Goal: Task Accomplishment & Management: Use online tool/utility

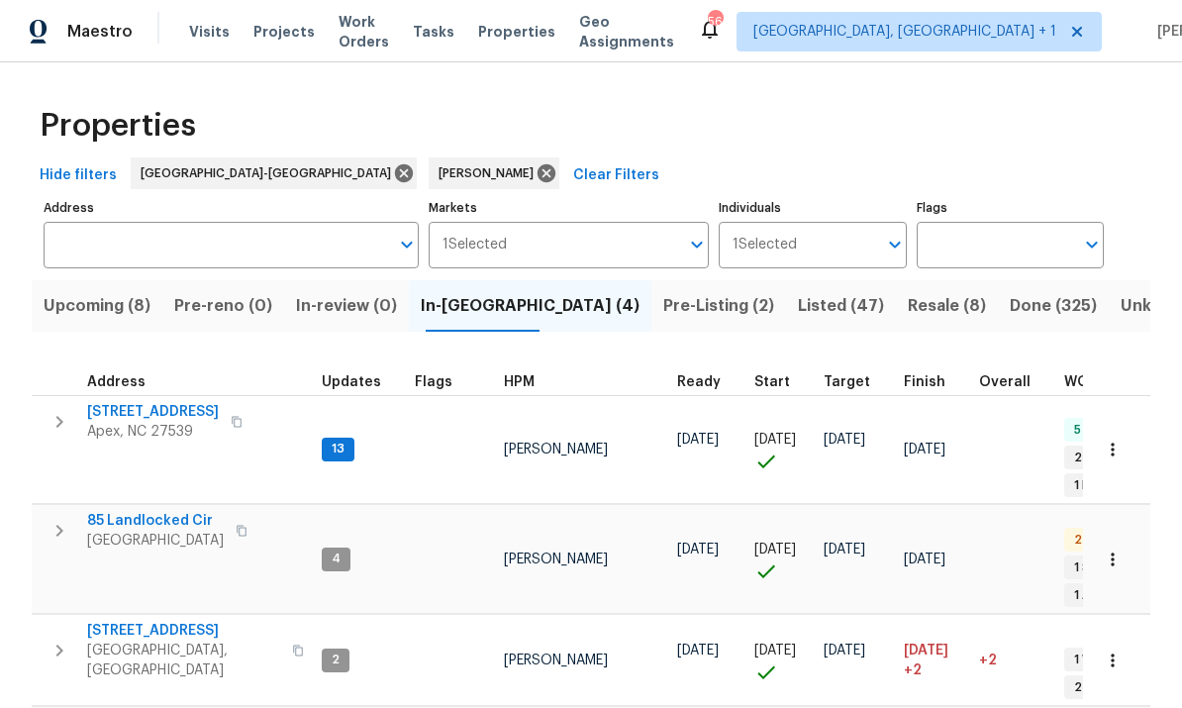
scroll to position [0, 4]
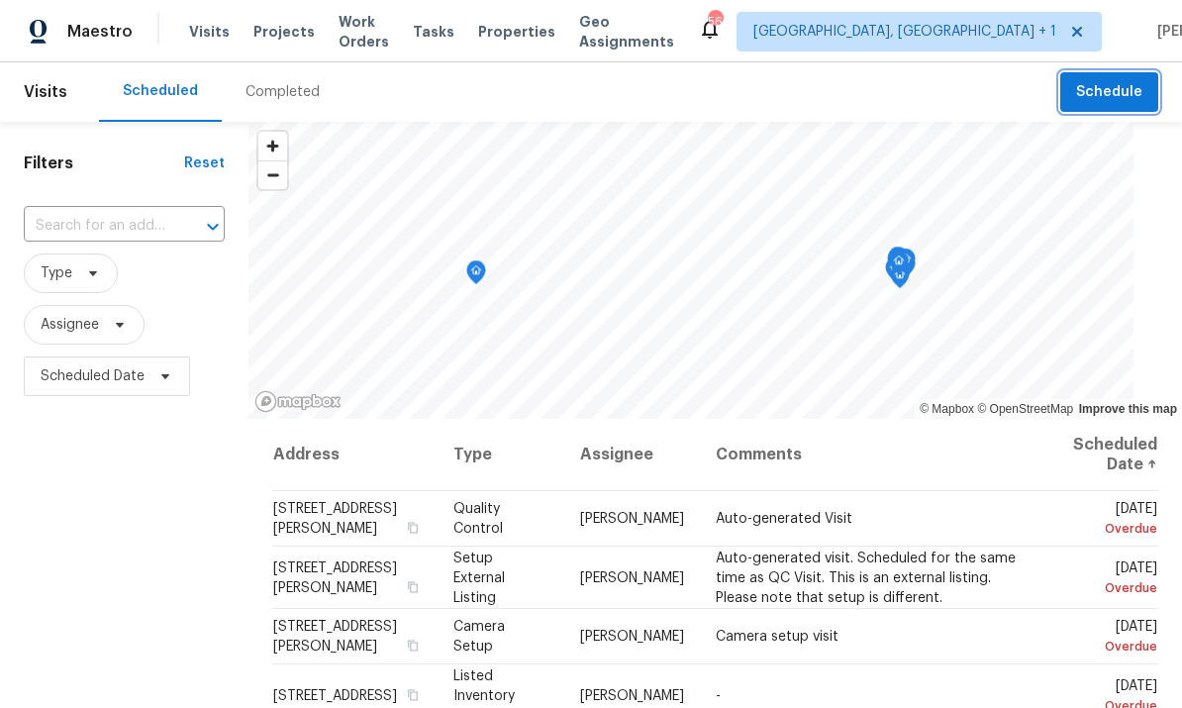
click at [1114, 86] on span "Schedule" at bounding box center [1109, 92] width 66 height 25
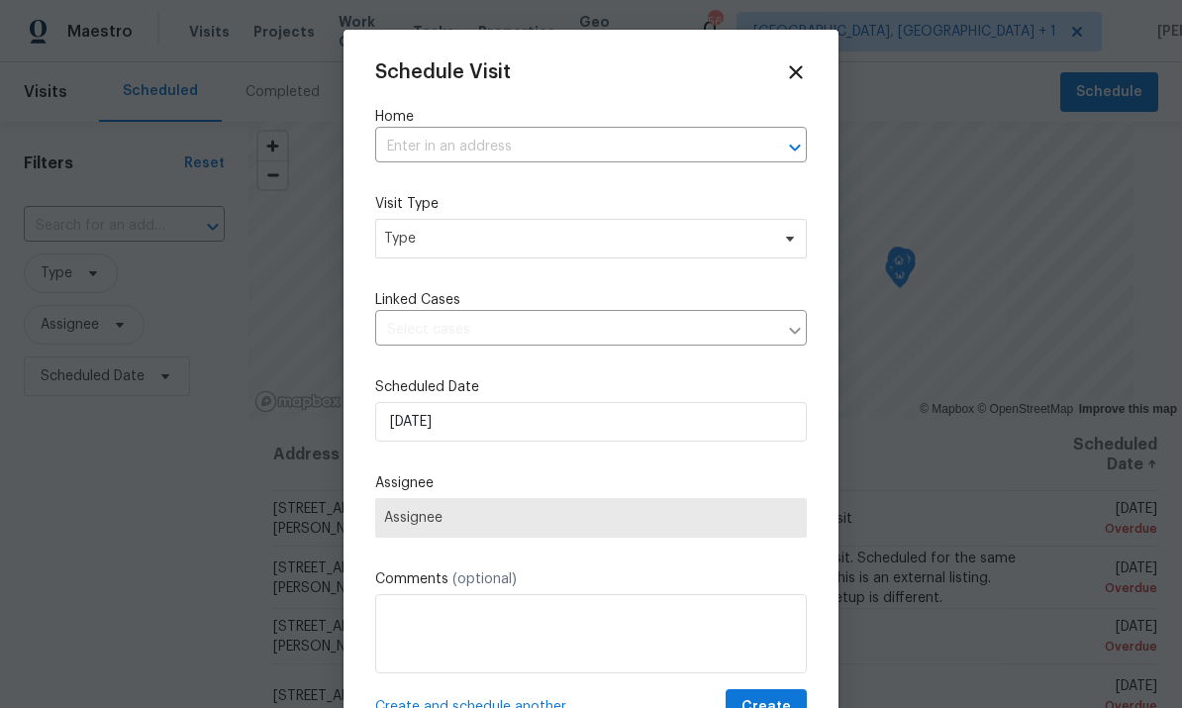
click at [424, 138] on input "text" at bounding box center [563, 147] width 376 height 31
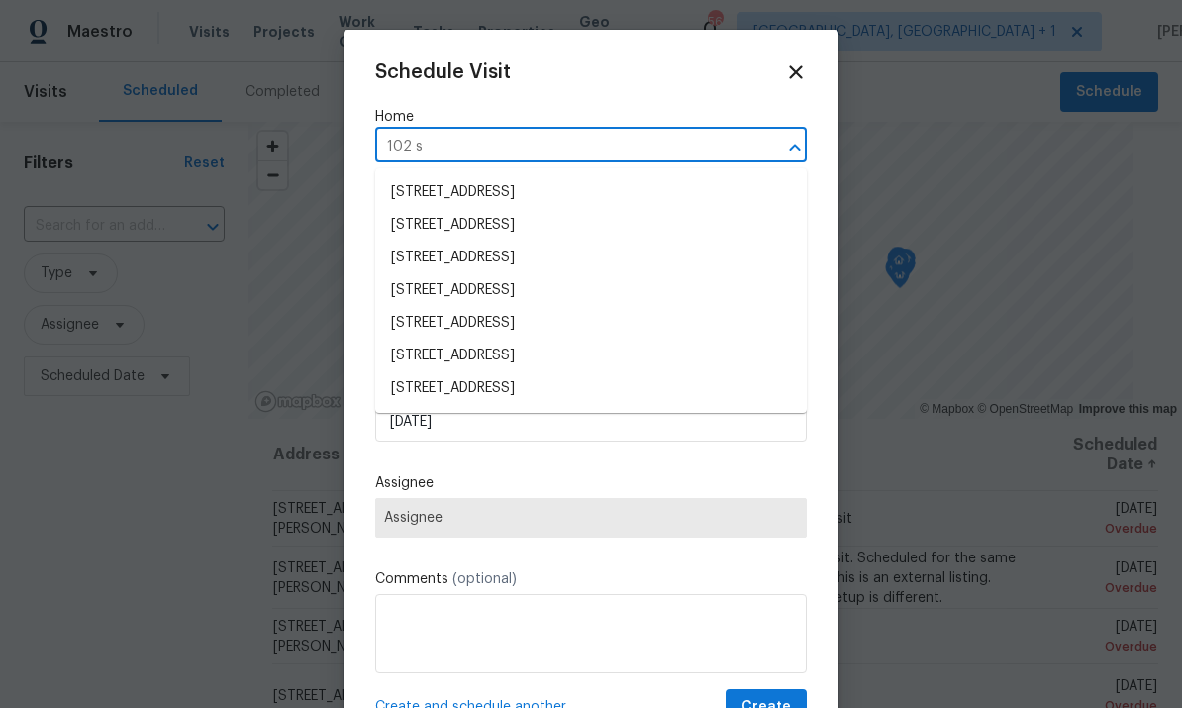
type input "102 sp"
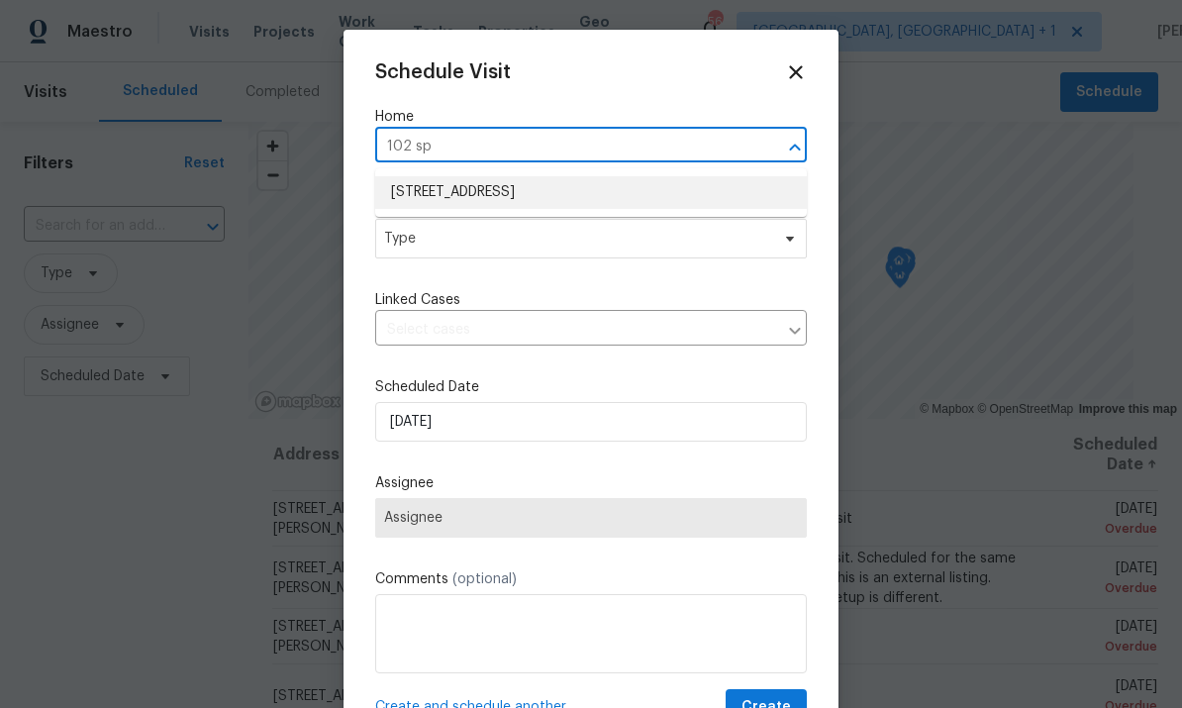
click at [577, 190] on li "102 Spring Dove Ln, Apex, NC 27539" at bounding box center [591, 192] width 432 height 33
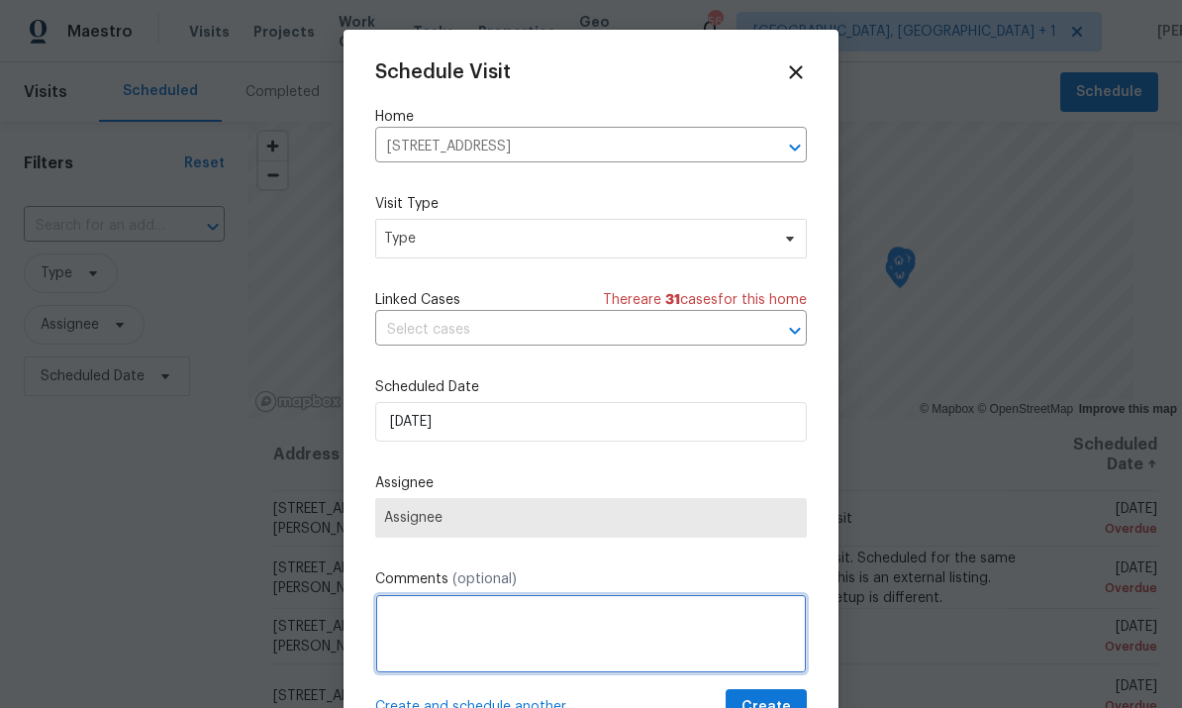
click at [497, 636] on textarea at bounding box center [591, 633] width 432 height 79
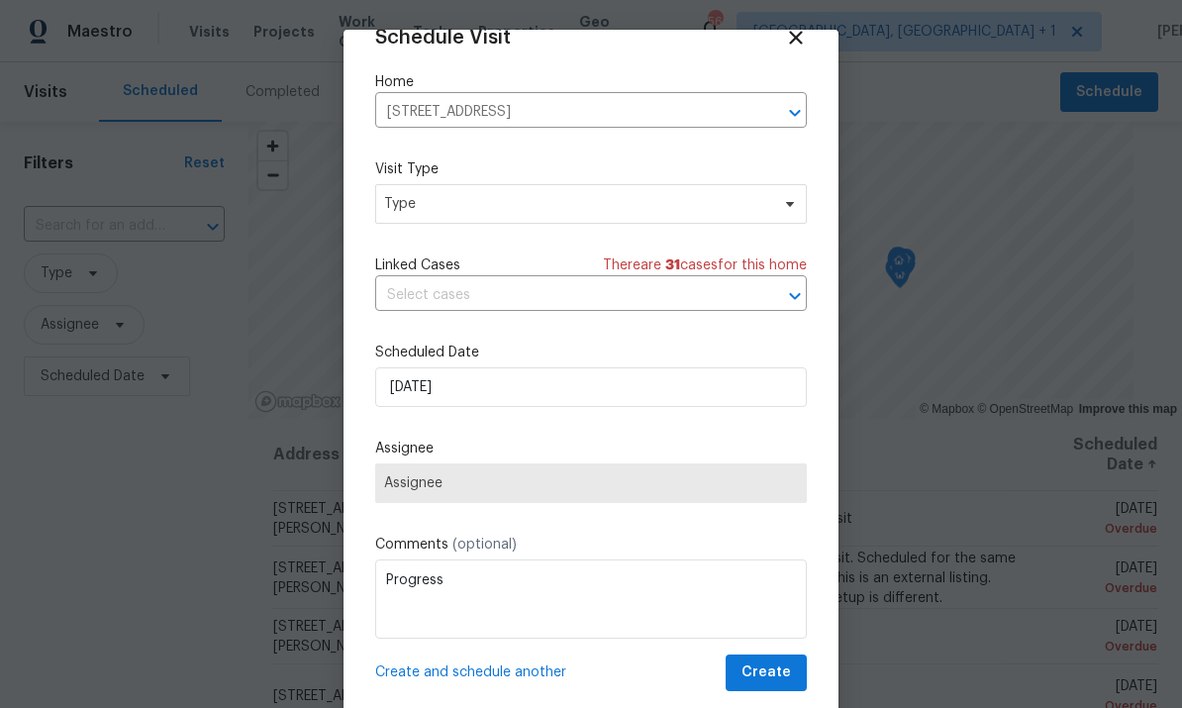
scroll to position [39, 0]
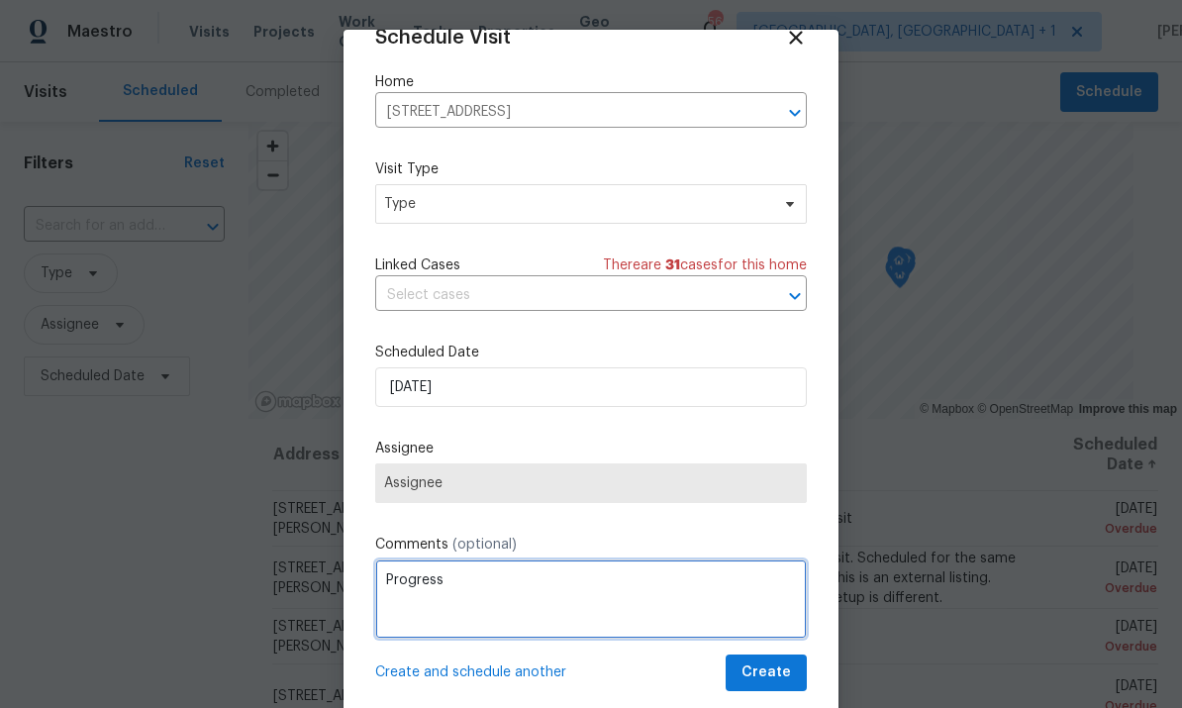
type textarea "Progress"
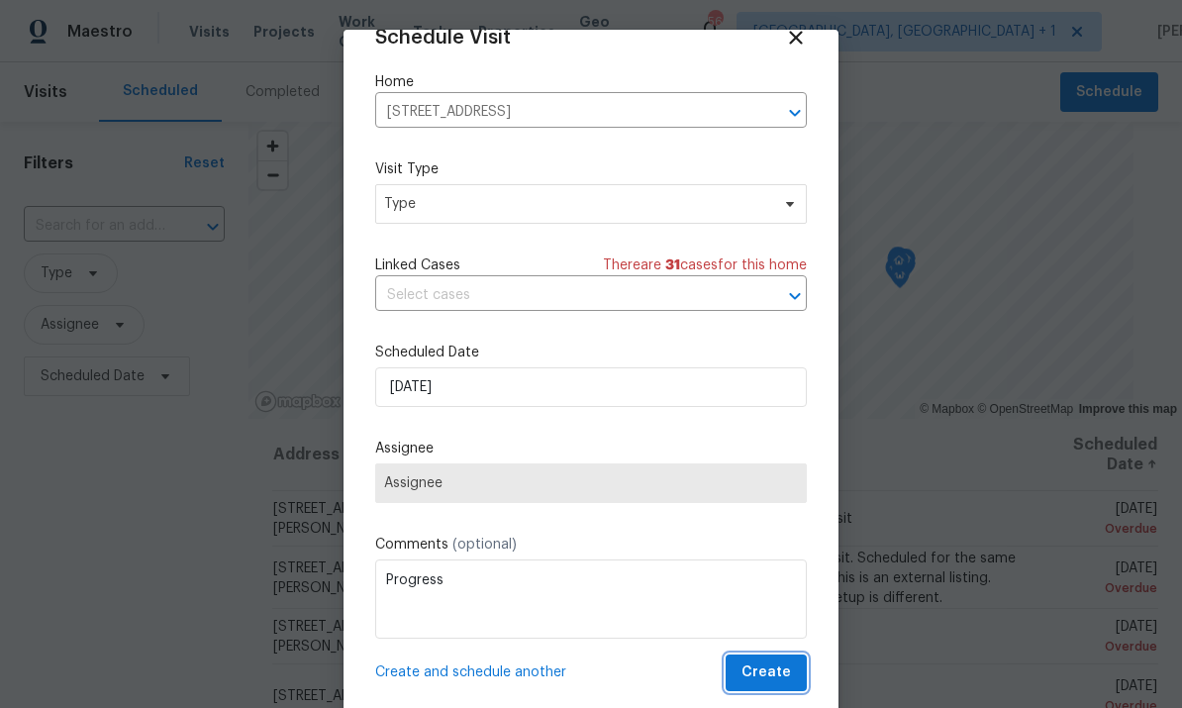
click at [777, 674] on span "Create" at bounding box center [765, 672] width 49 height 25
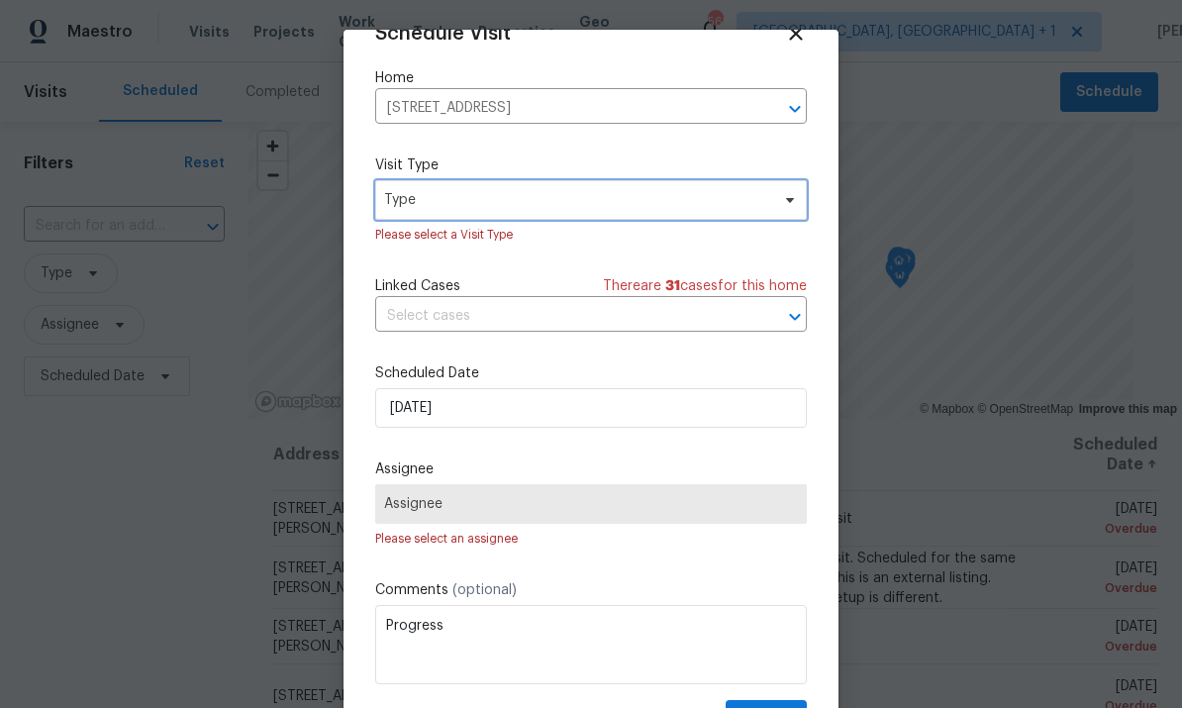
click at [785, 201] on icon at bounding box center [790, 200] width 16 height 16
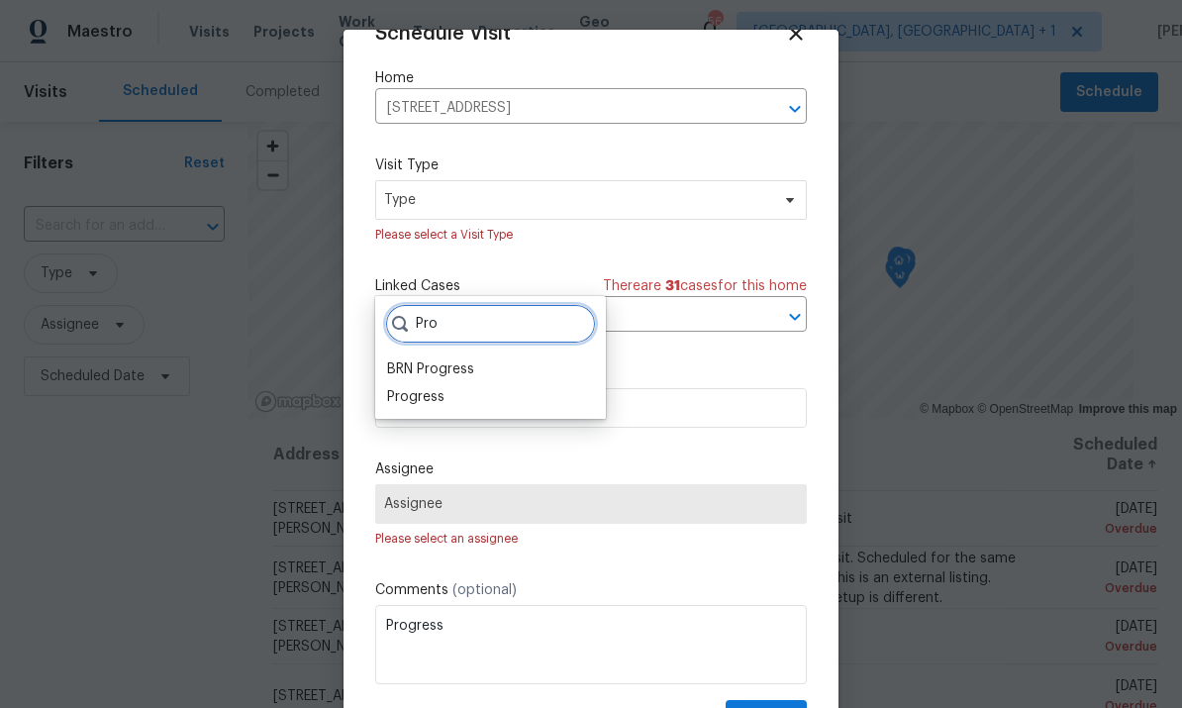
type input "Pro"
click at [424, 387] on div "Progress" at bounding box center [415, 397] width 57 height 20
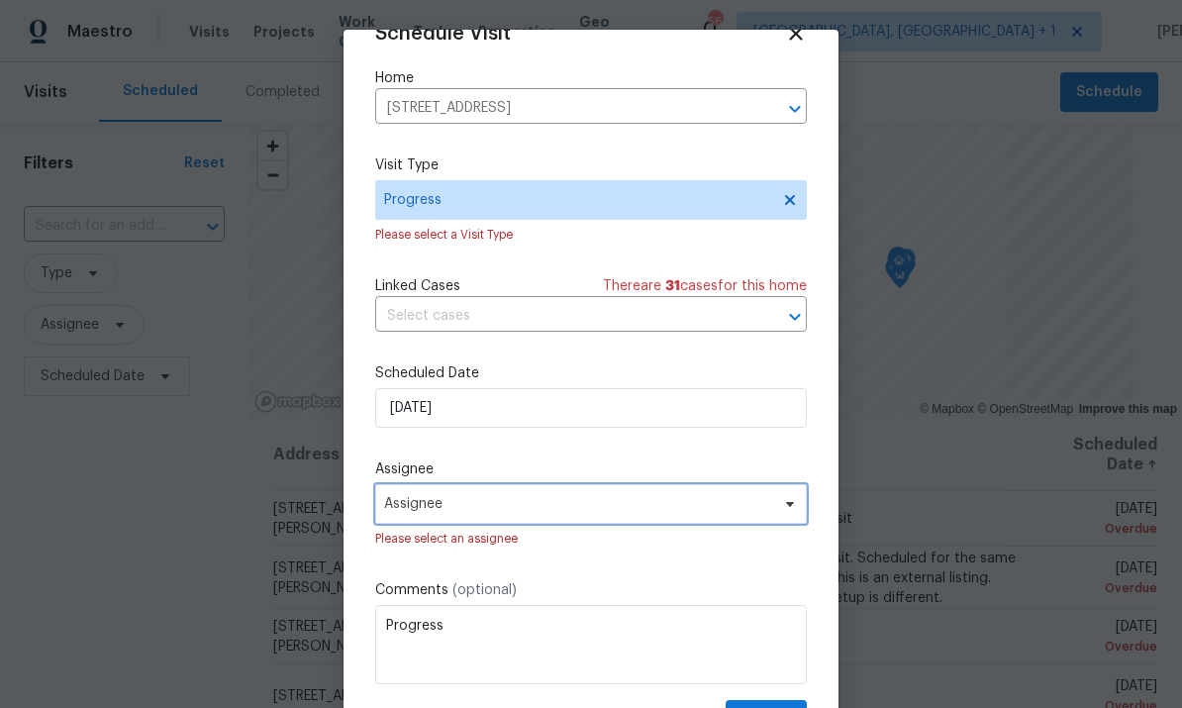
click at [789, 518] on span "Assignee" at bounding box center [591, 504] width 432 height 40
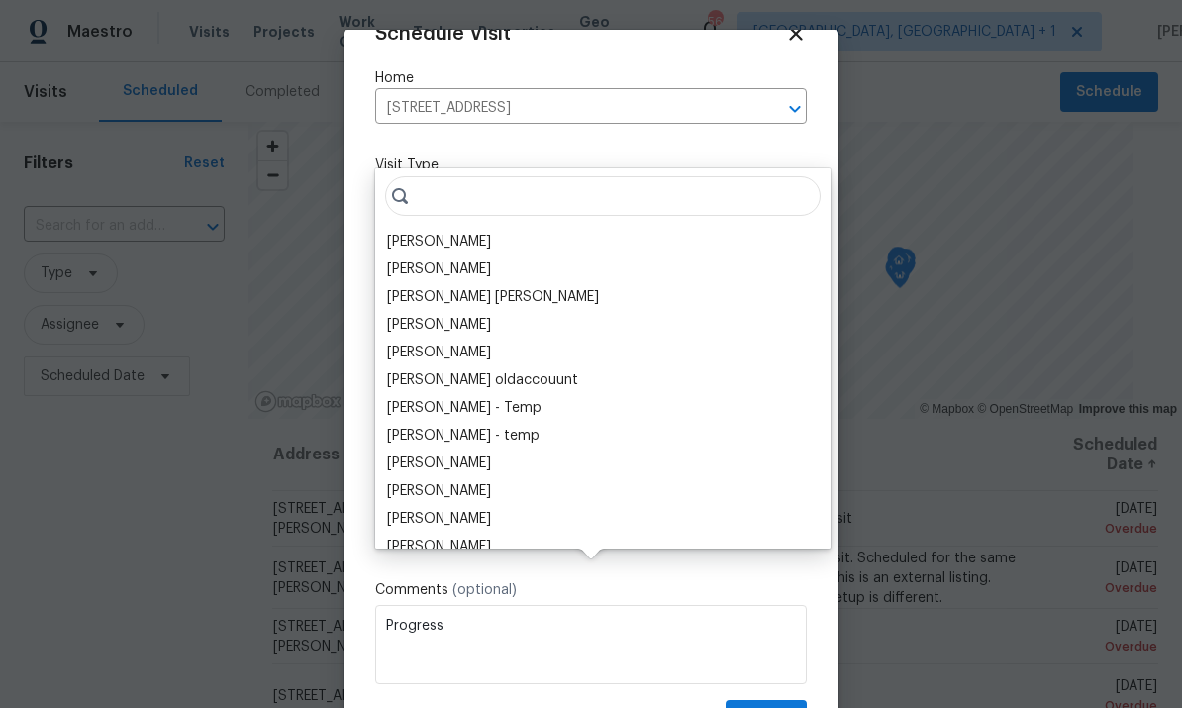
click at [467, 232] on div "[PERSON_NAME]" at bounding box center [439, 242] width 104 height 20
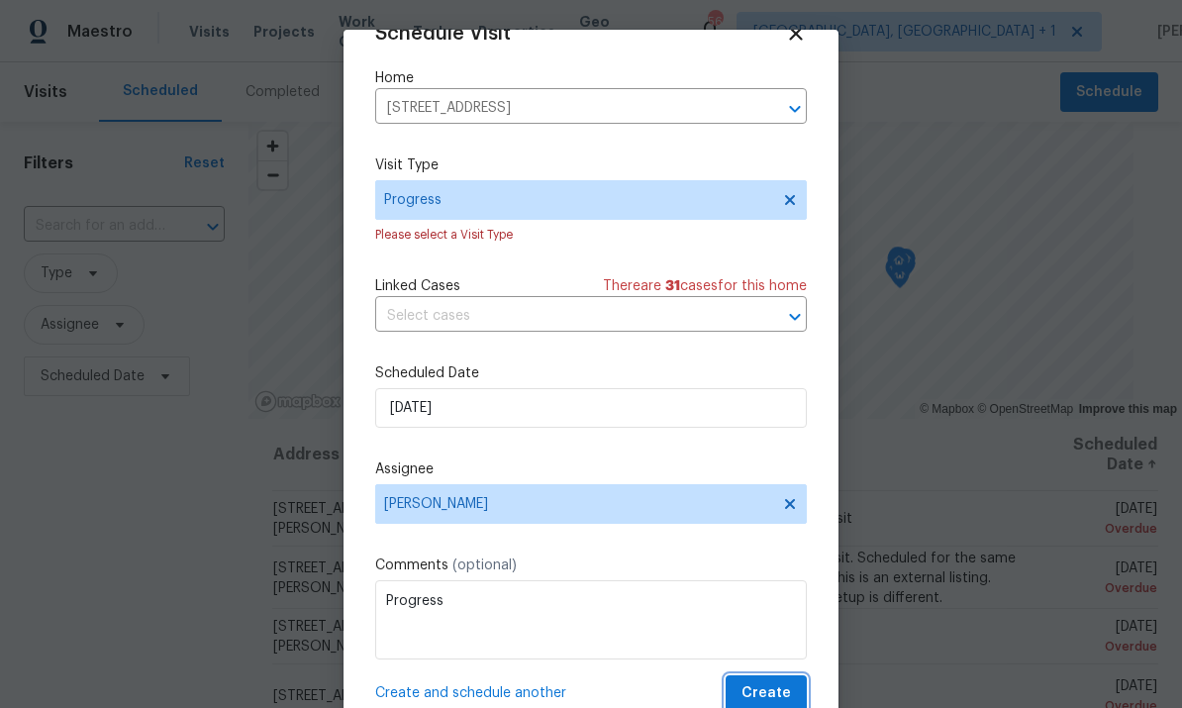
click at [779, 693] on span "Create" at bounding box center [765, 693] width 49 height 25
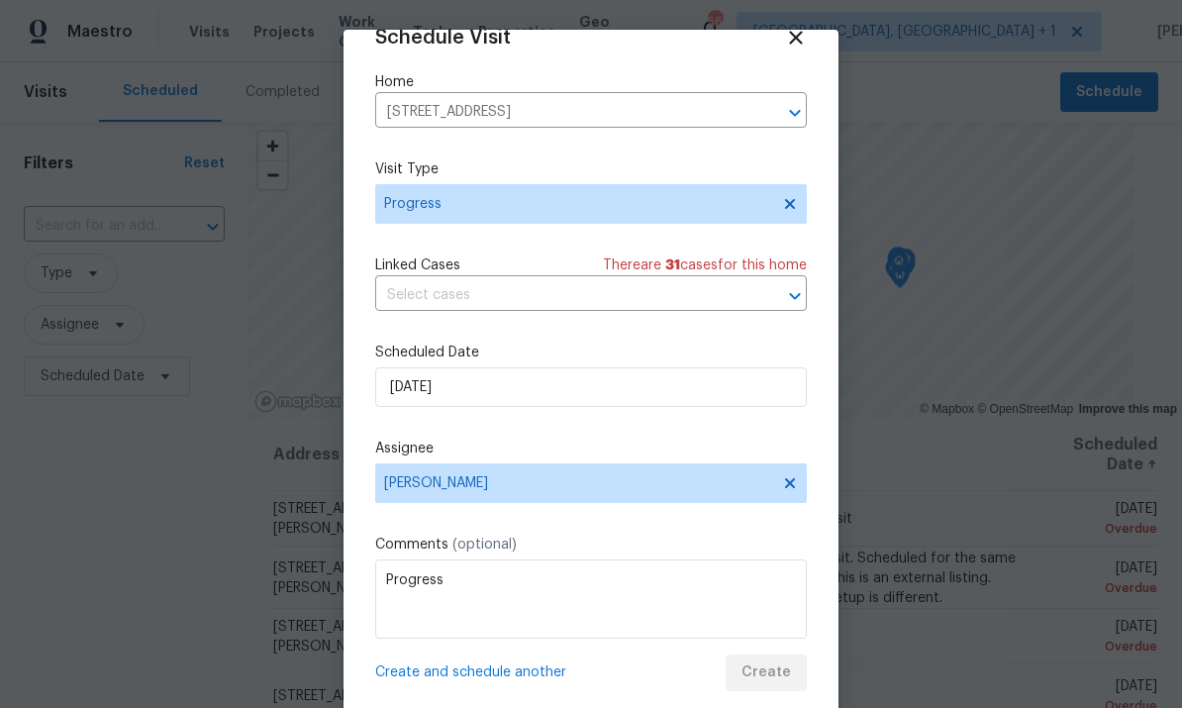
scroll to position [0, 0]
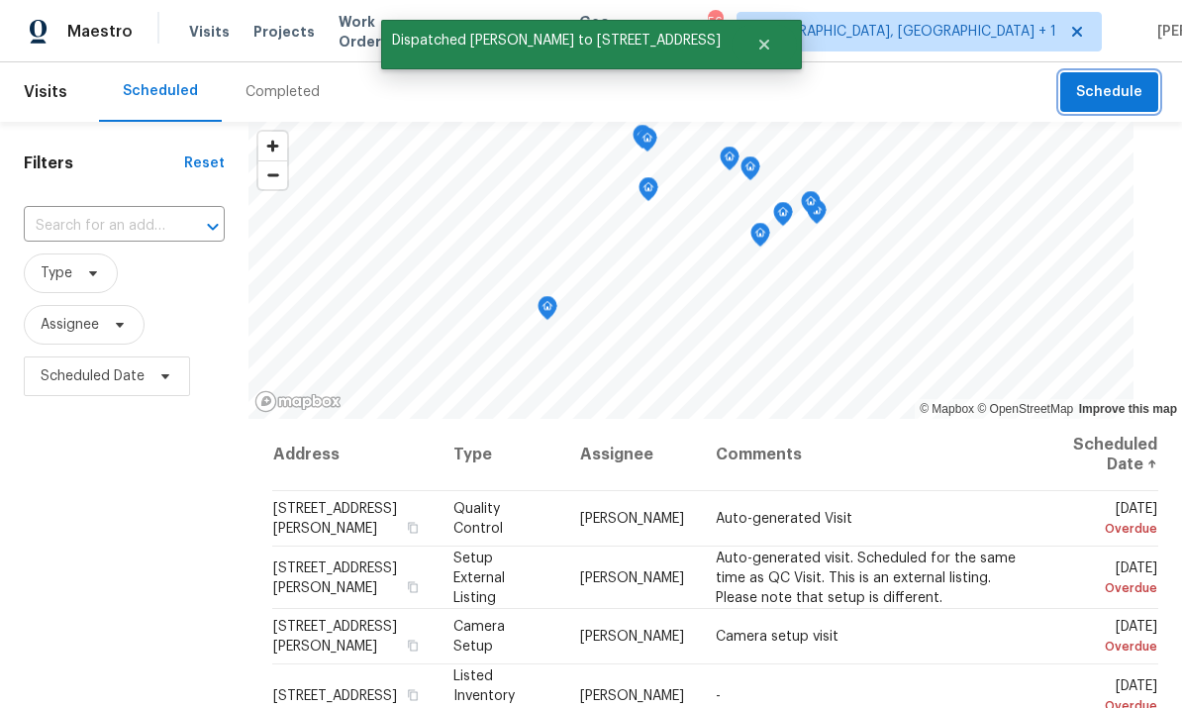
click at [1105, 80] on span "Schedule" at bounding box center [1109, 92] width 66 height 25
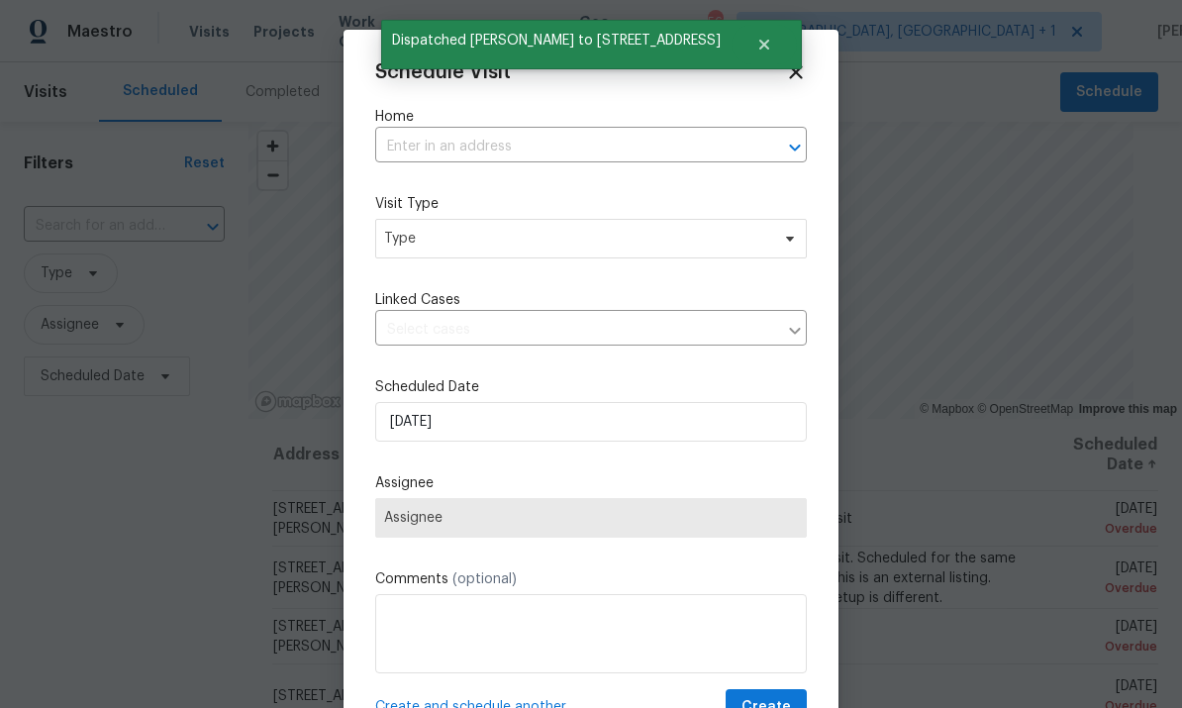
click at [450, 140] on input "text" at bounding box center [563, 147] width 376 height 31
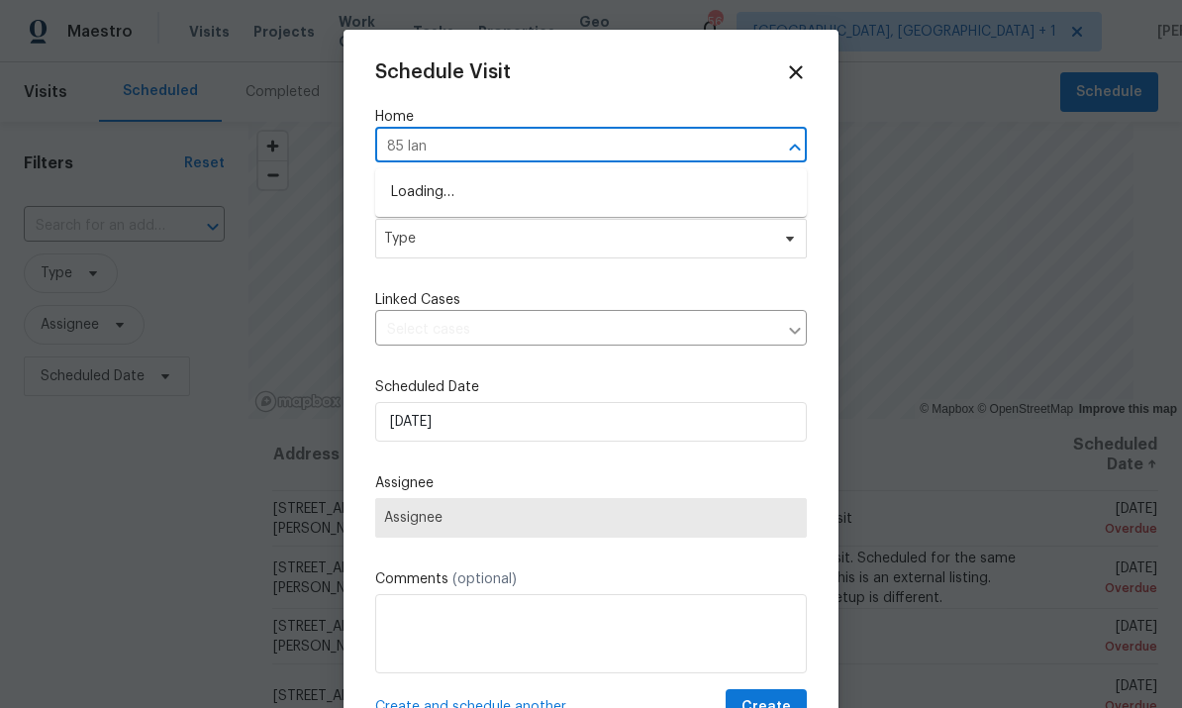
type input "85 land"
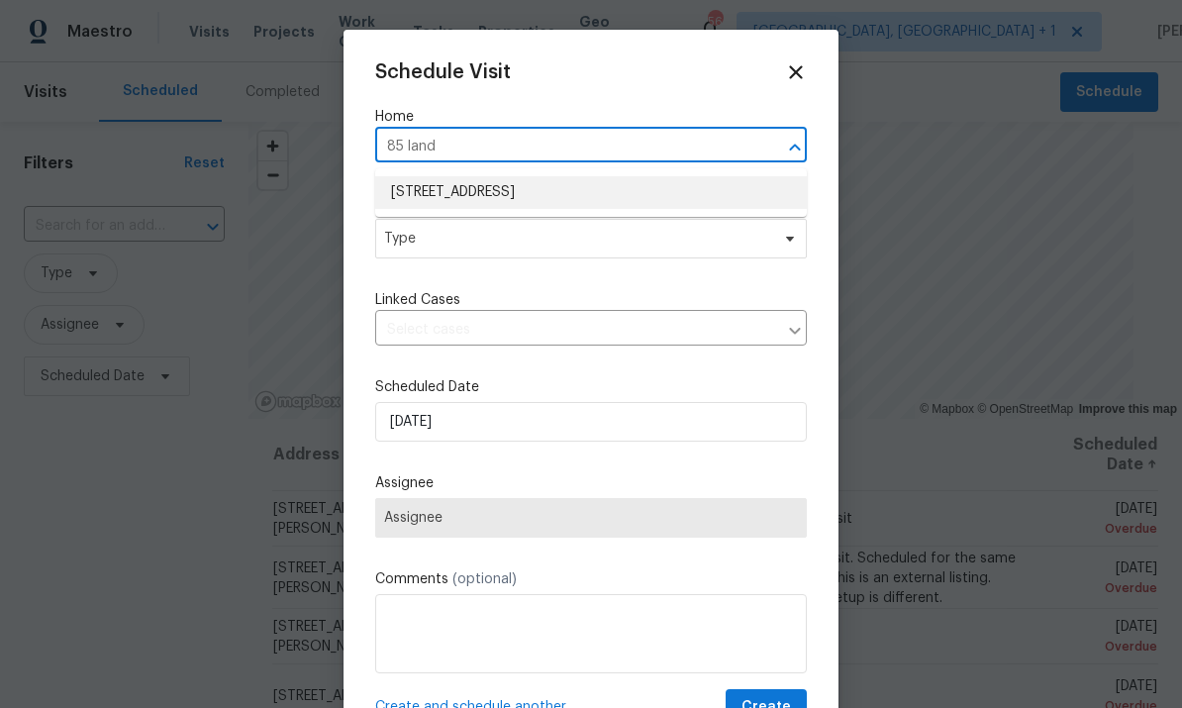
click at [545, 201] on li "[STREET_ADDRESS]" at bounding box center [591, 192] width 432 height 33
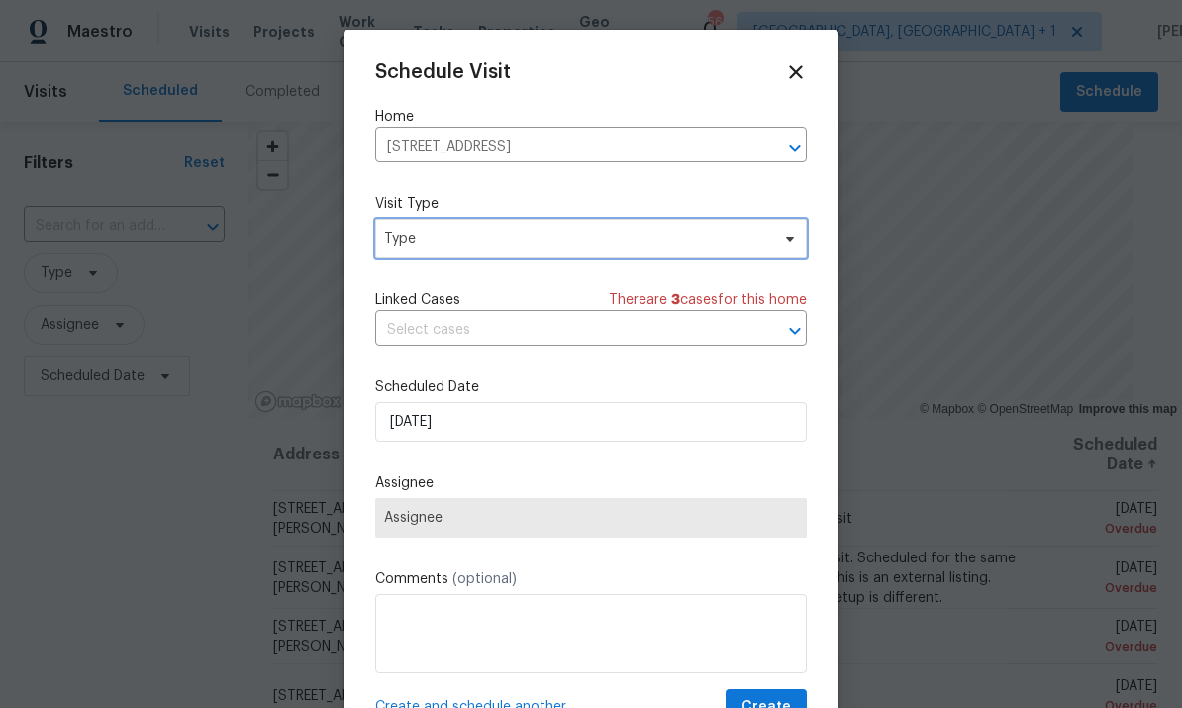
click at [790, 241] on icon at bounding box center [790, 239] width 8 height 5
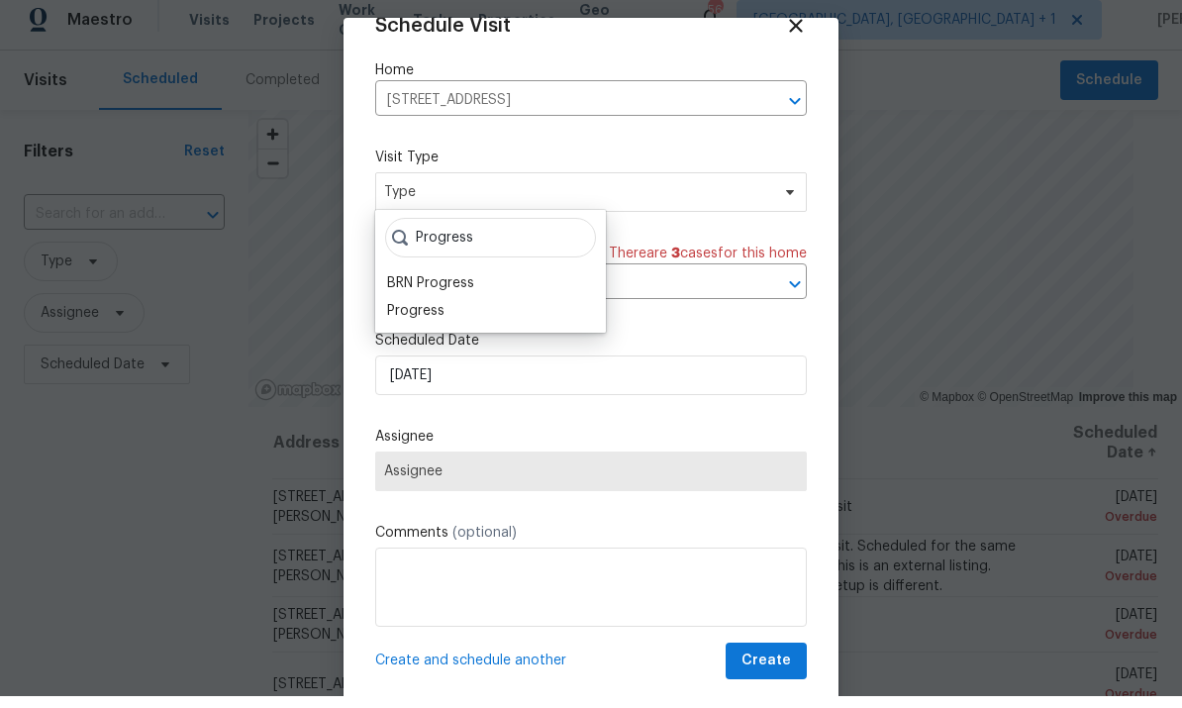
scroll to position [12, 0]
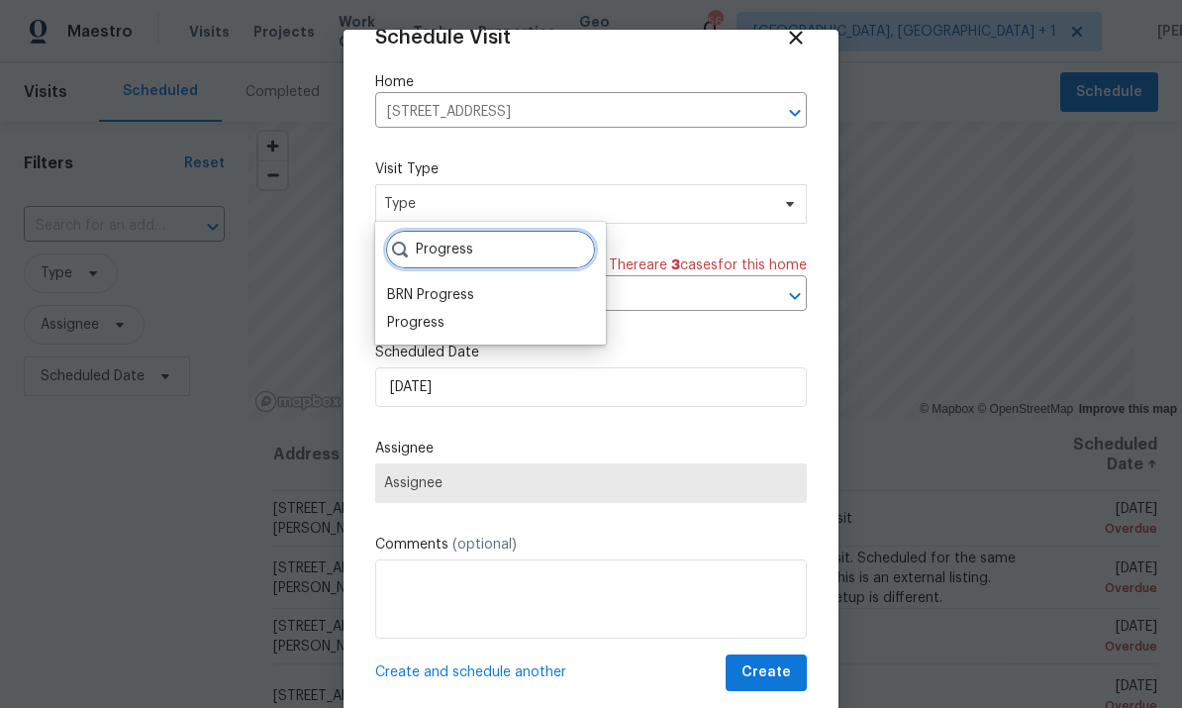
type input "Progress"
click at [429, 313] on div "Progress" at bounding box center [415, 323] width 57 height 20
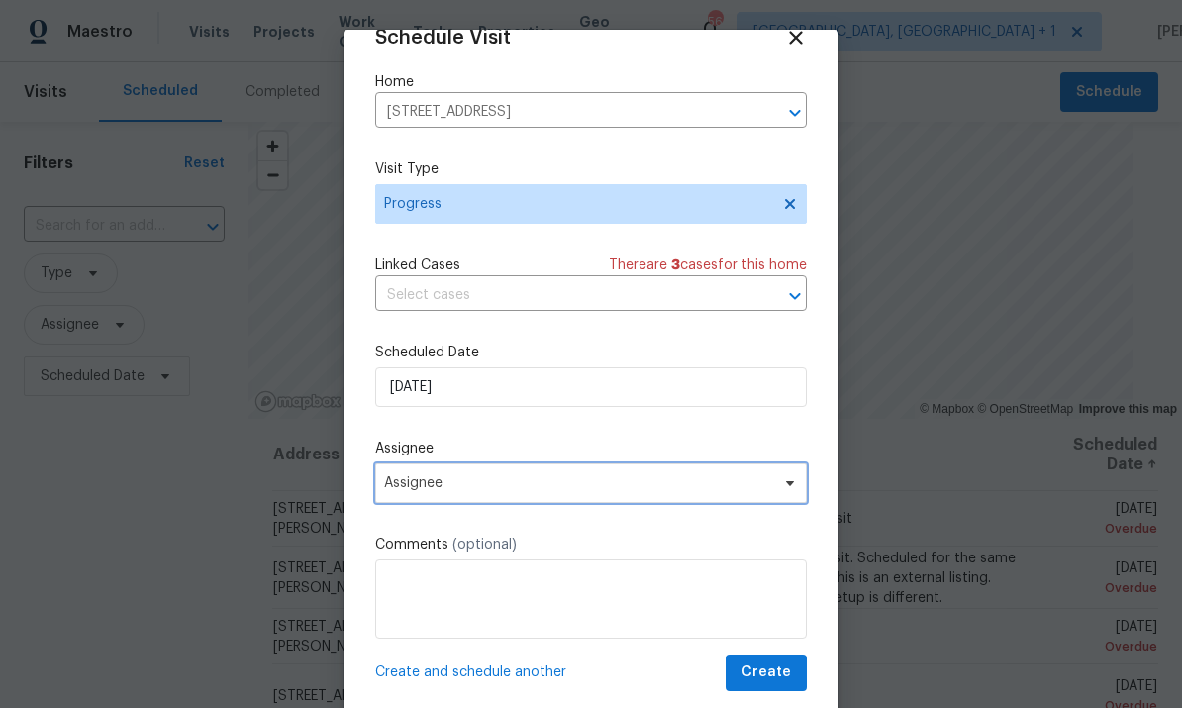
click at [784, 490] on icon at bounding box center [790, 483] width 16 height 16
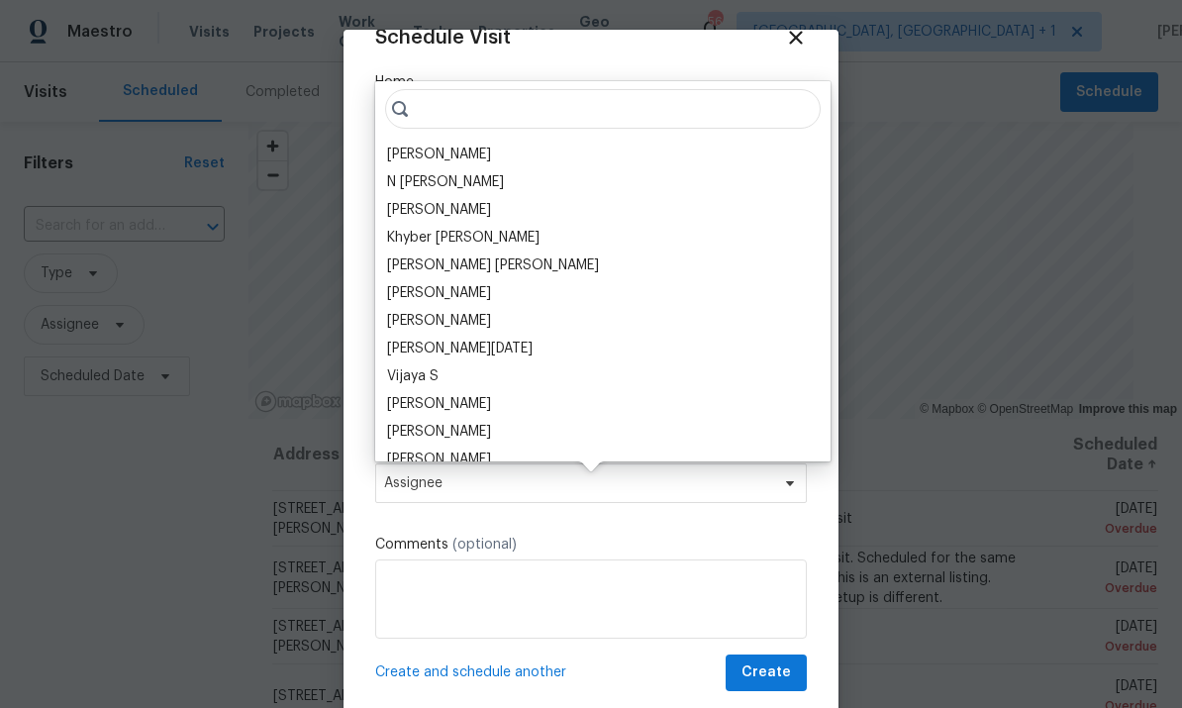
click at [465, 144] on div "[PERSON_NAME]" at bounding box center [439, 154] width 104 height 20
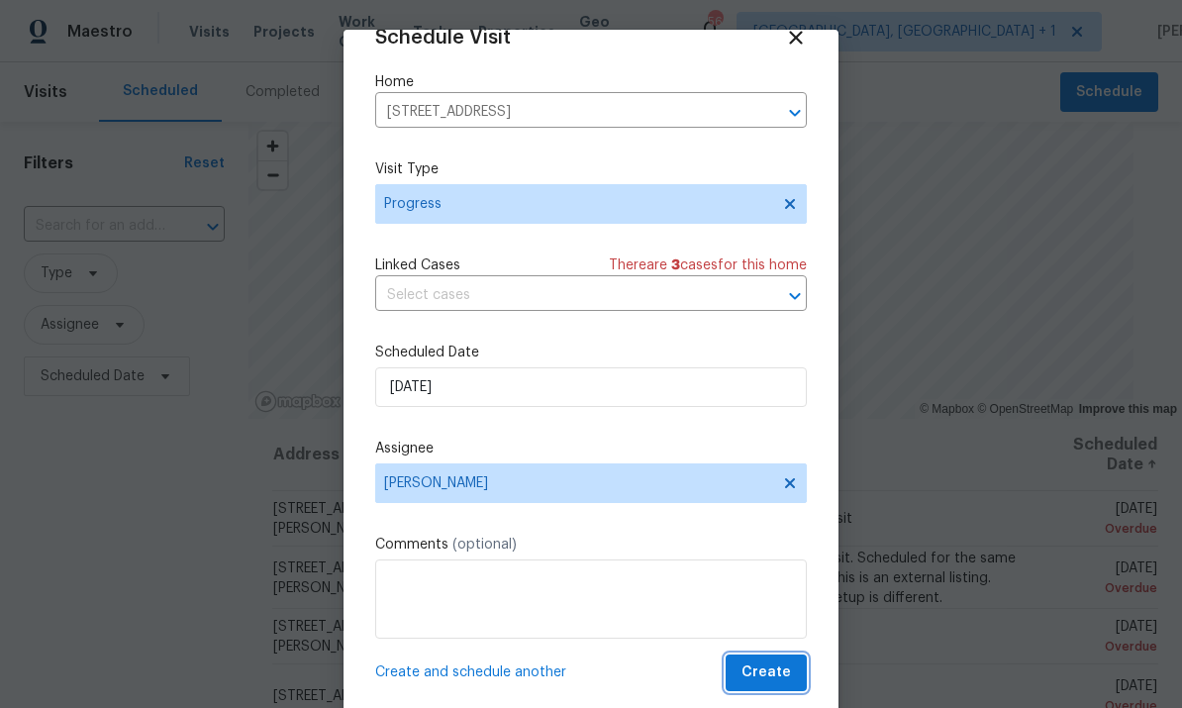
click at [777, 665] on span "Create" at bounding box center [765, 672] width 49 height 25
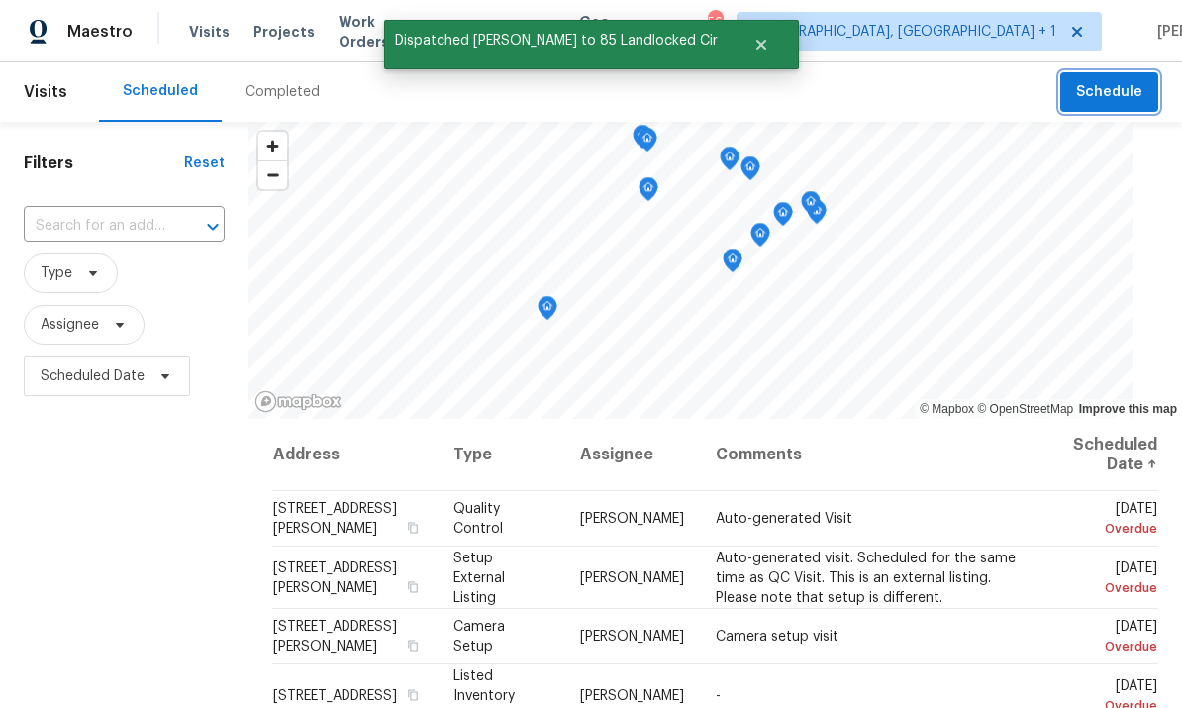
click at [1115, 89] on span "Schedule" at bounding box center [1109, 92] width 66 height 25
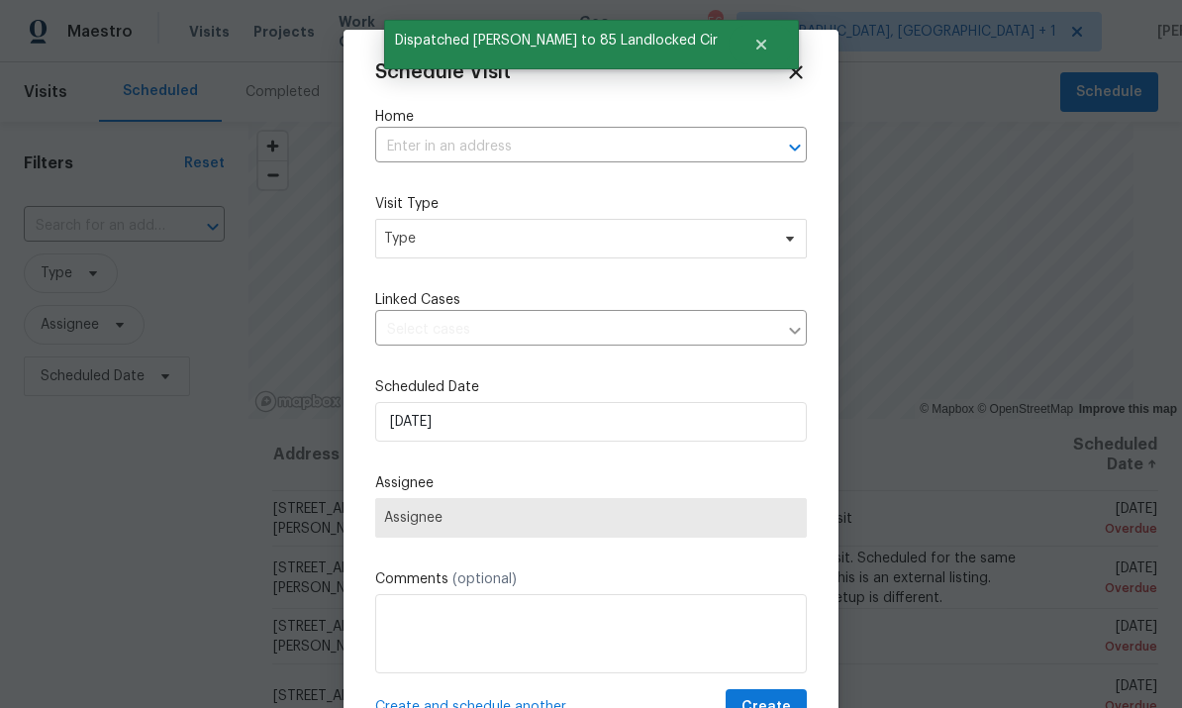
click at [432, 147] on input "text" at bounding box center [563, 147] width 376 height 31
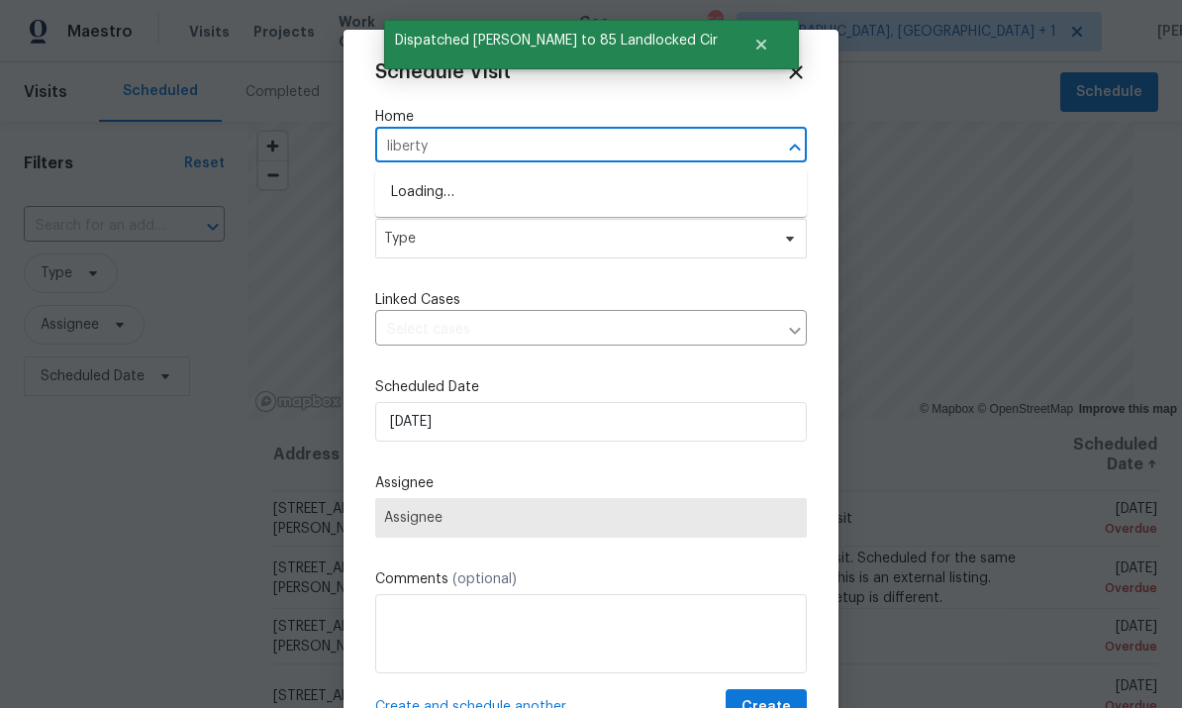
type input "liberty"
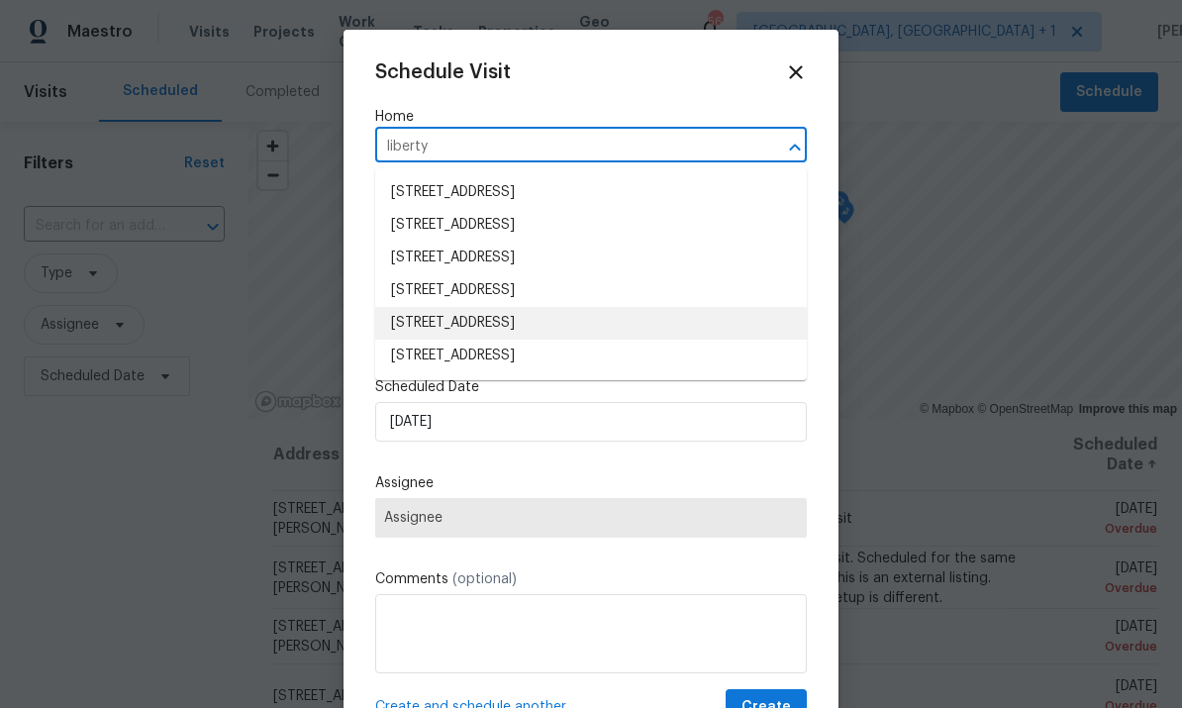
click at [574, 336] on li "1213 Liberty St, Durham, NC 27703" at bounding box center [591, 323] width 432 height 33
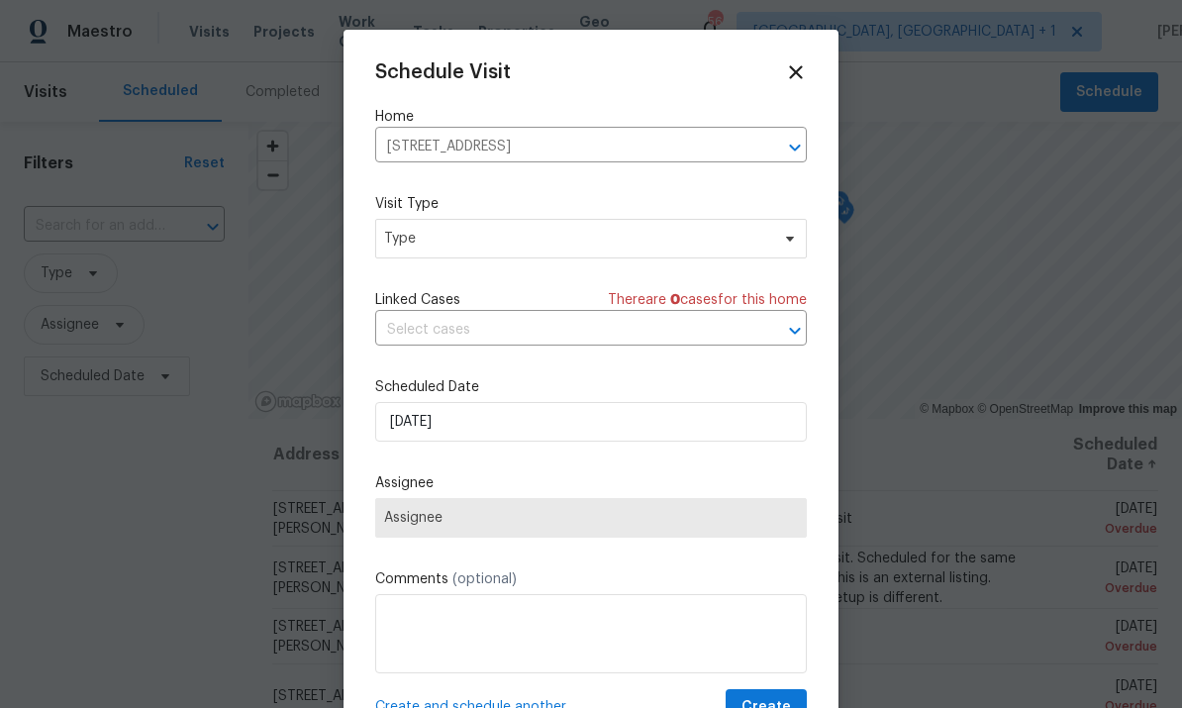
click at [616, 152] on input "1213 Liberty St, Durham, NC 27703" at bounding box center [563, 147] width 376 height 31
click at [432, 162] on input "text" at bounding box center [563, 147] width 376 height 31
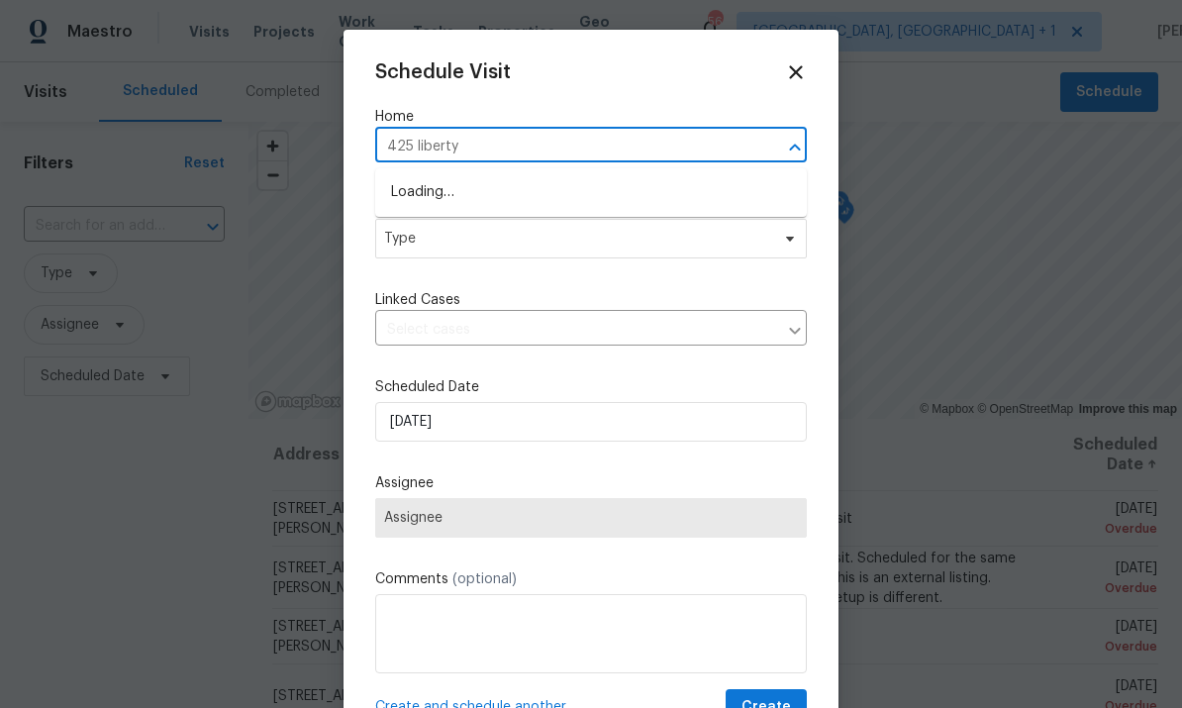
type input "425 liberty"
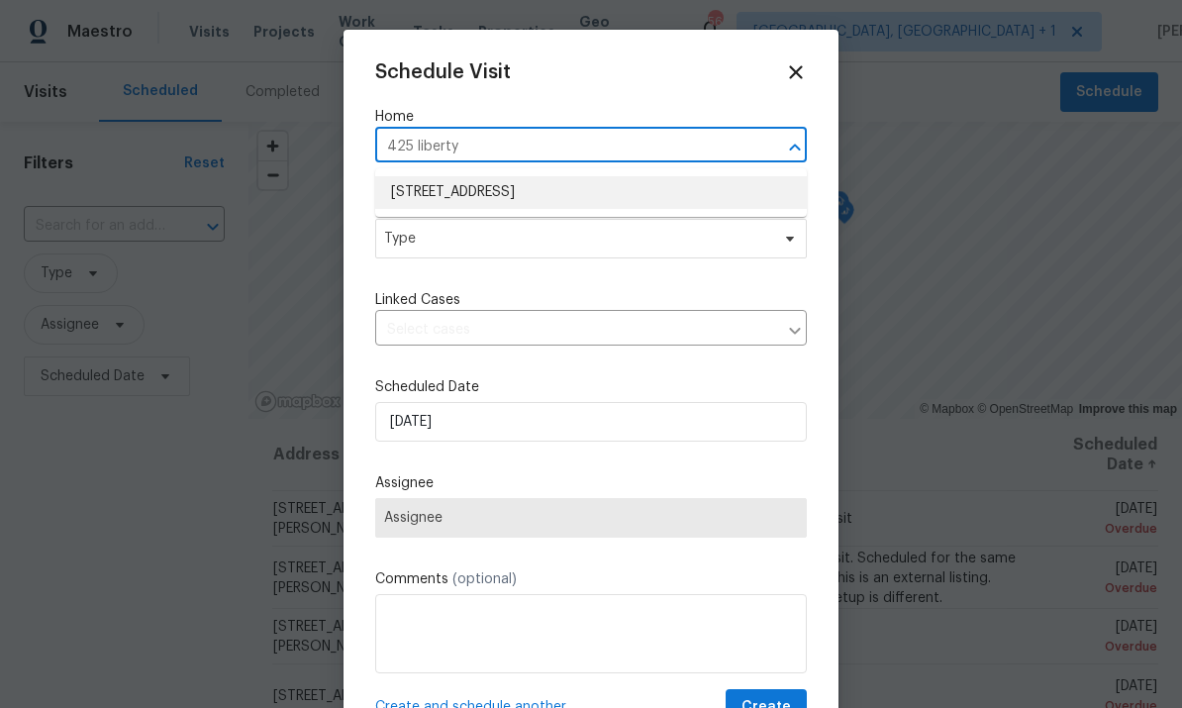
click at [603, 190] on li "425 Liberty Hill Pass, Morrisville, NC 27560" at bounding box center [591, 192] width 432 height 33
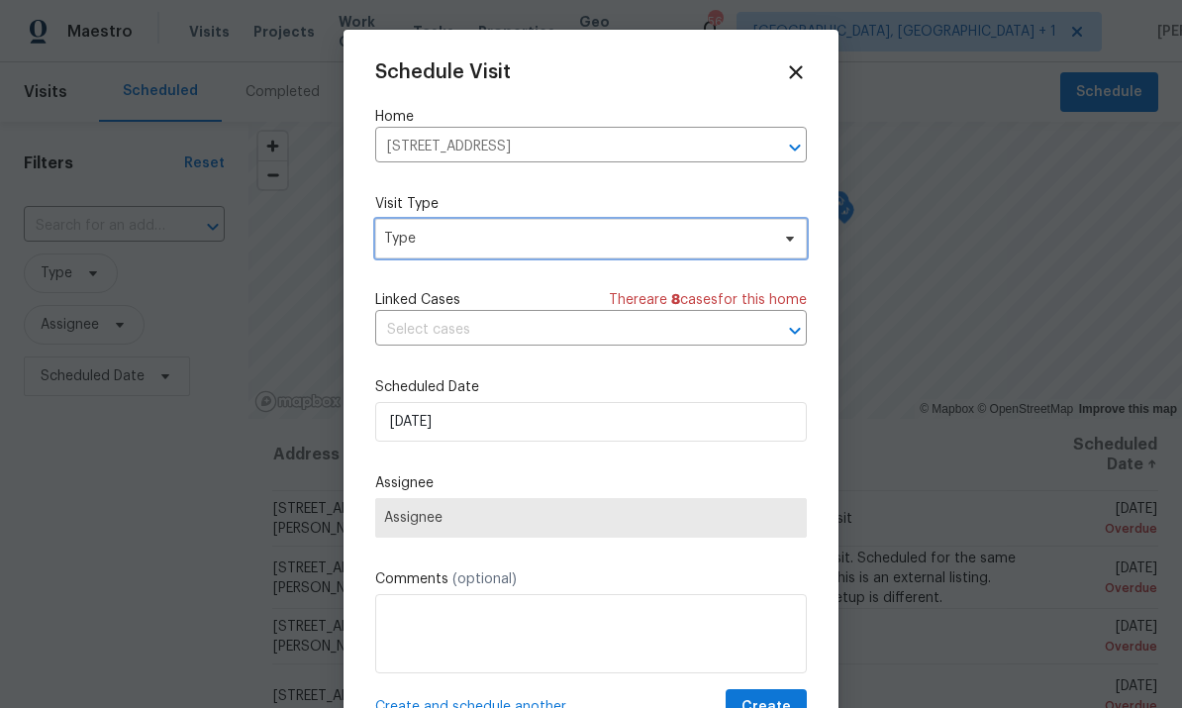
click at [782, 248] on span "Type" at bounding box center [591, 239] width 432 height 40
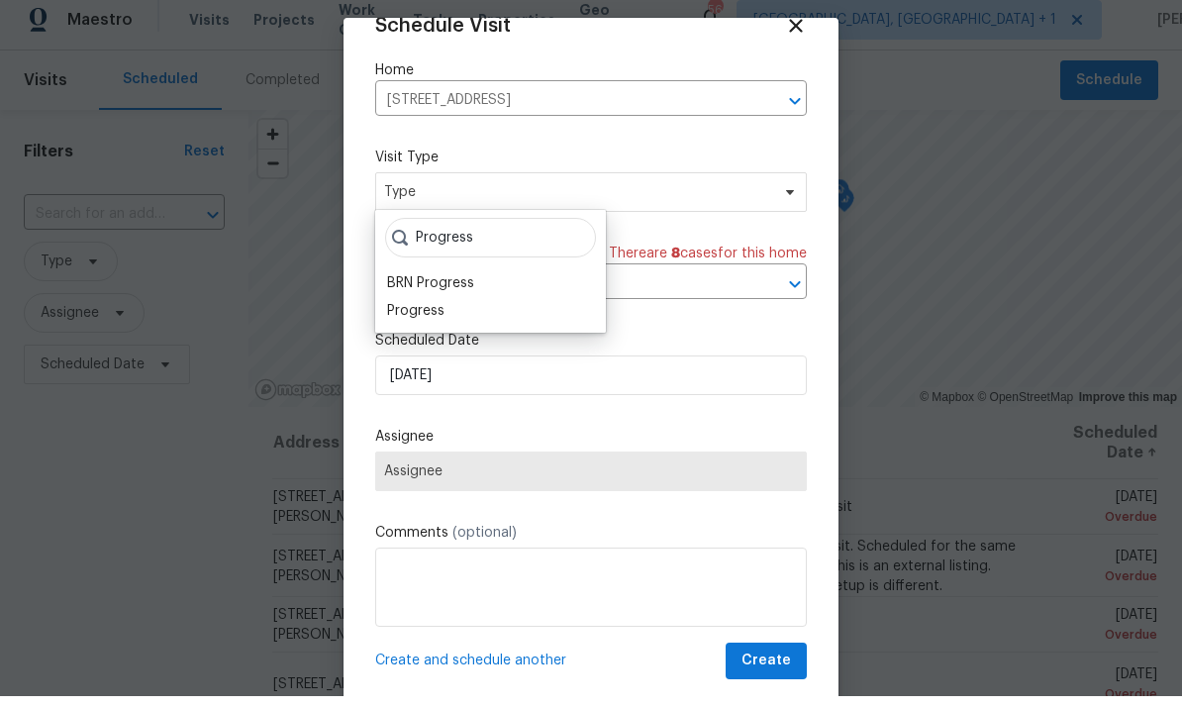
scroll to position [12, 0]
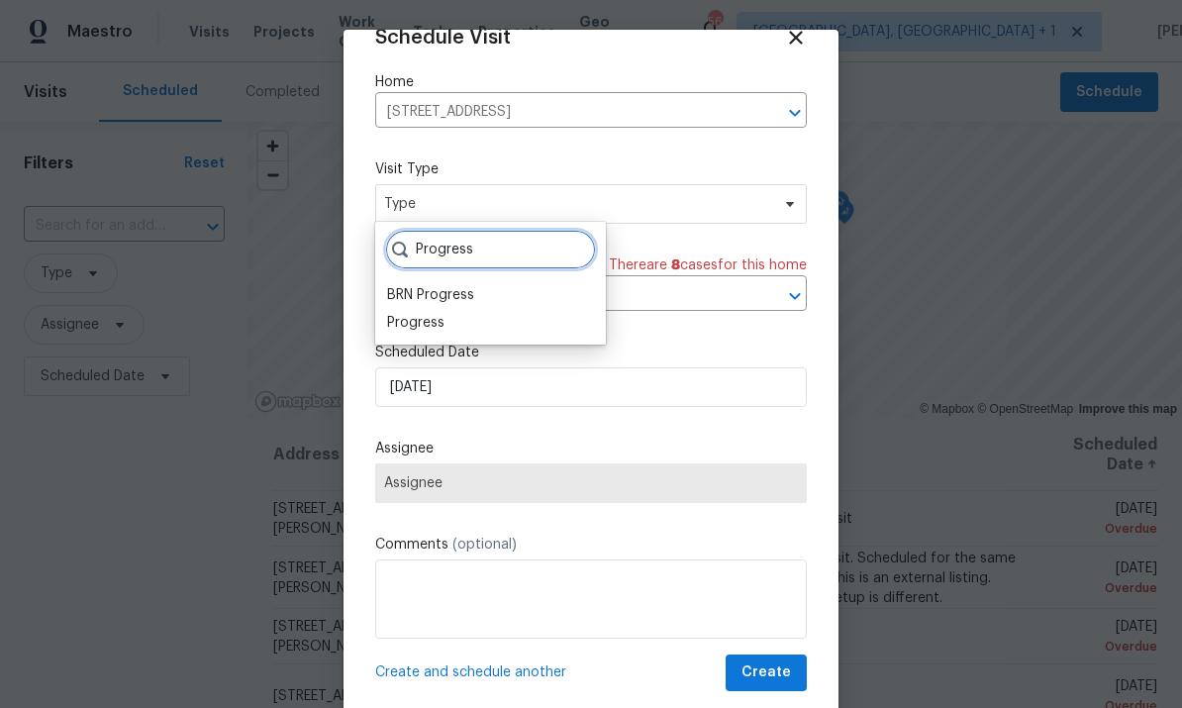
type input "Progress"
click at [438, 313] on div "Progress" at bounding box center [415, 323] width 57 height 20
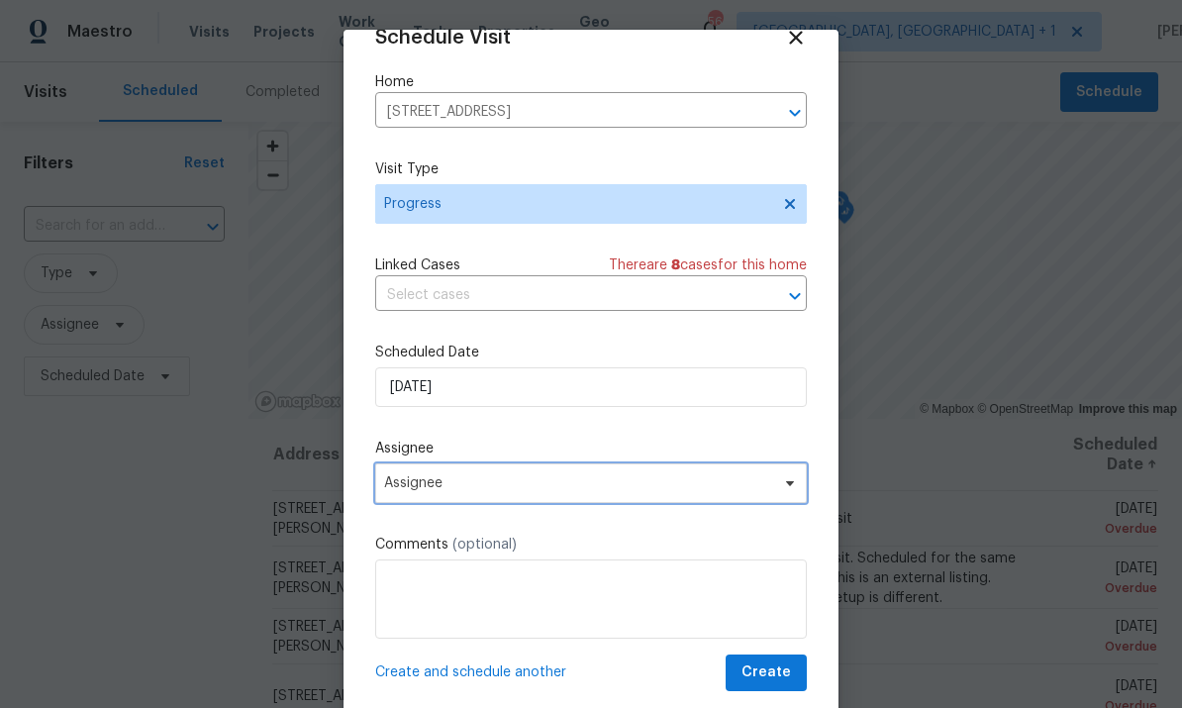
click at [780, 488] on span at bounding box center [787, 483] width 22 height 16
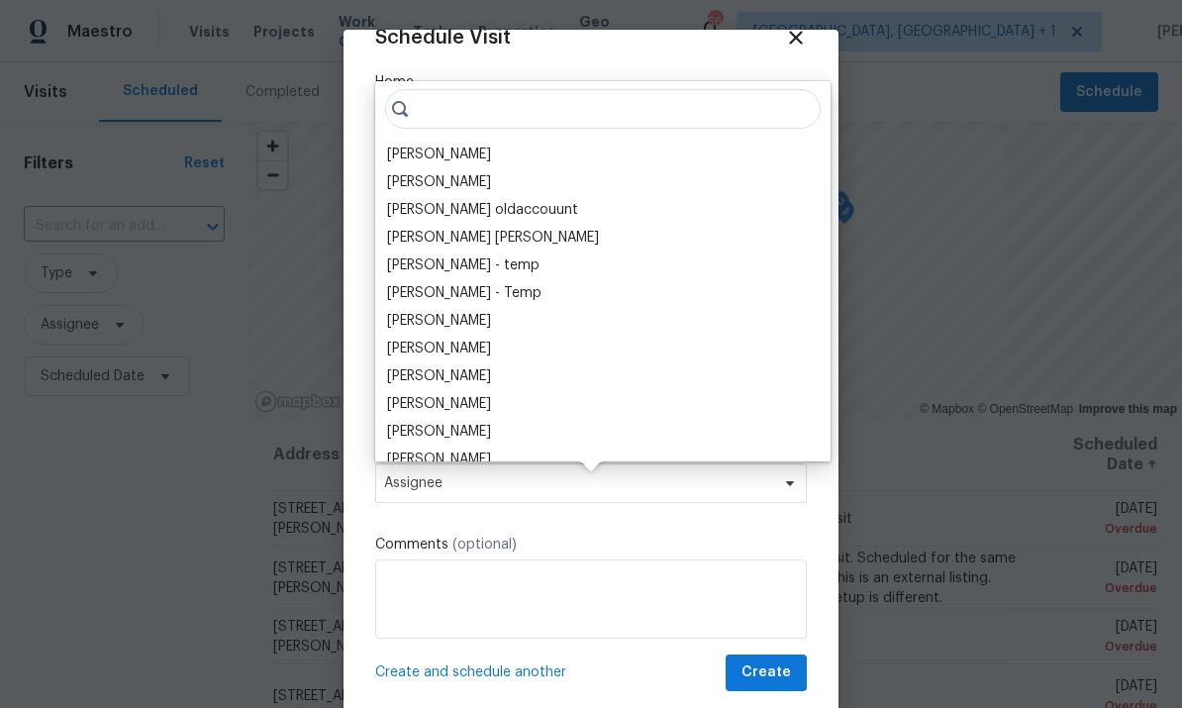
click at [462, 172] on div "Vinod Kumar" at bounding box center [439, 182] width 104 height 20
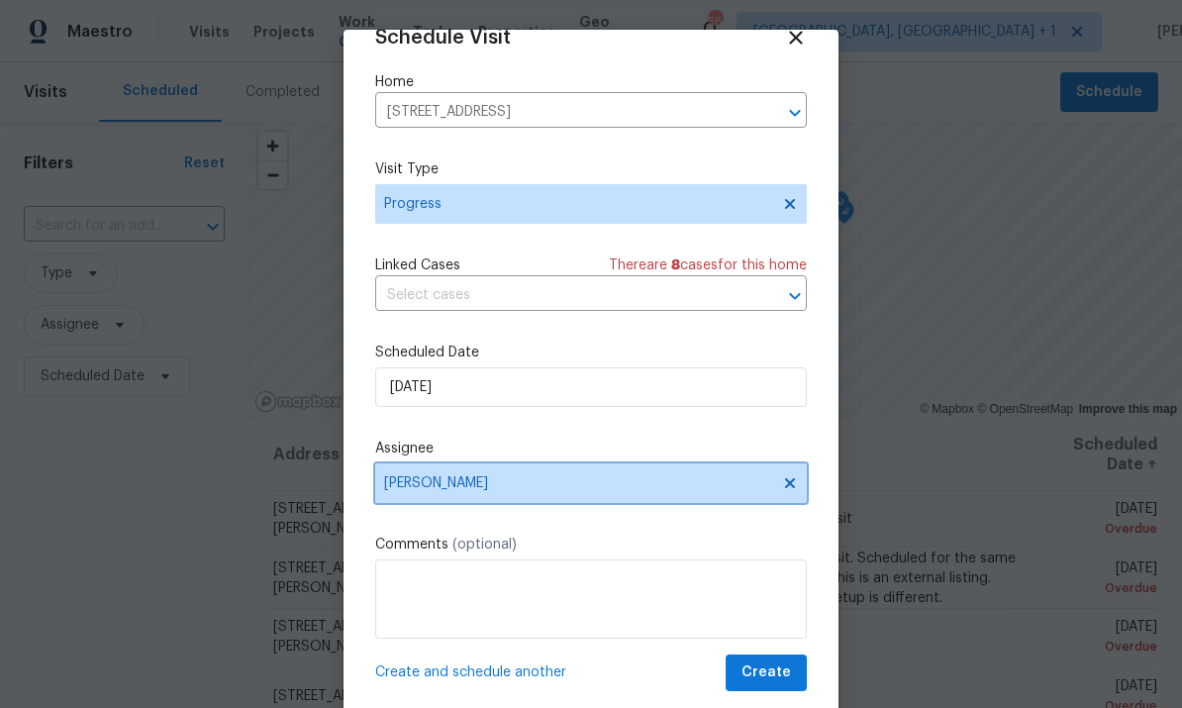
click at [770, 482] on span "Vinod Kumar" at bounding box center [578, 483] width 388 height 16
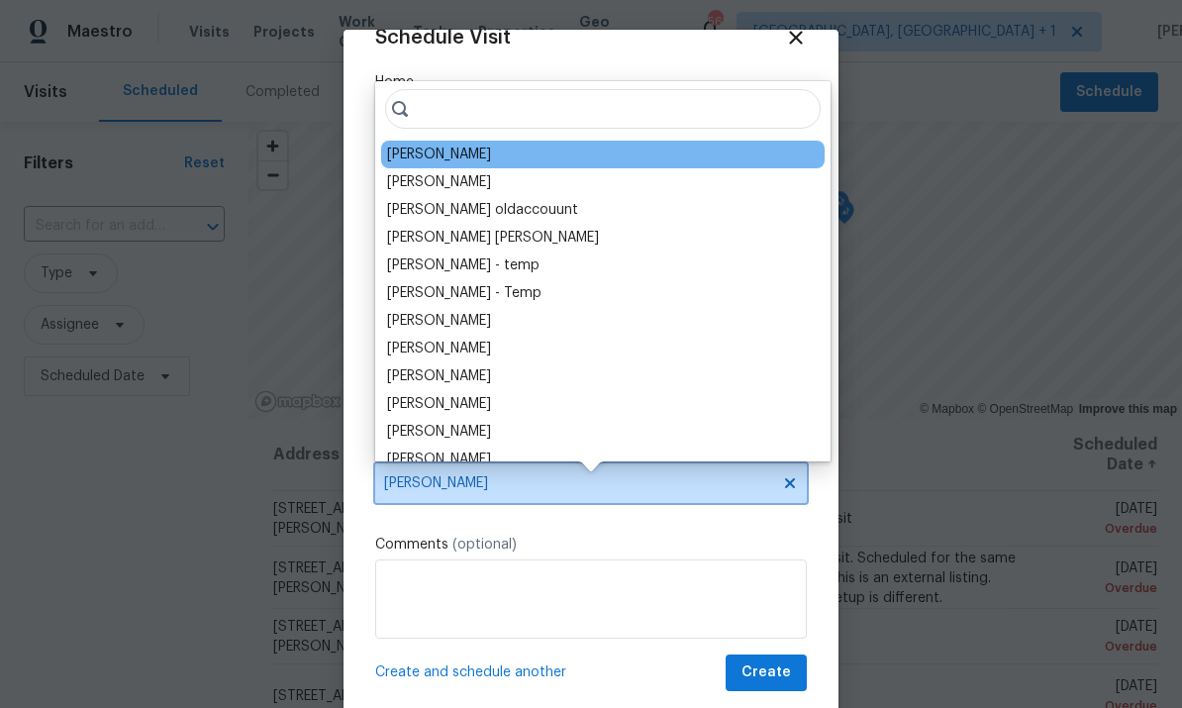
click at [781, 482] on span at bounding box center [787, 483] width 22 height 16
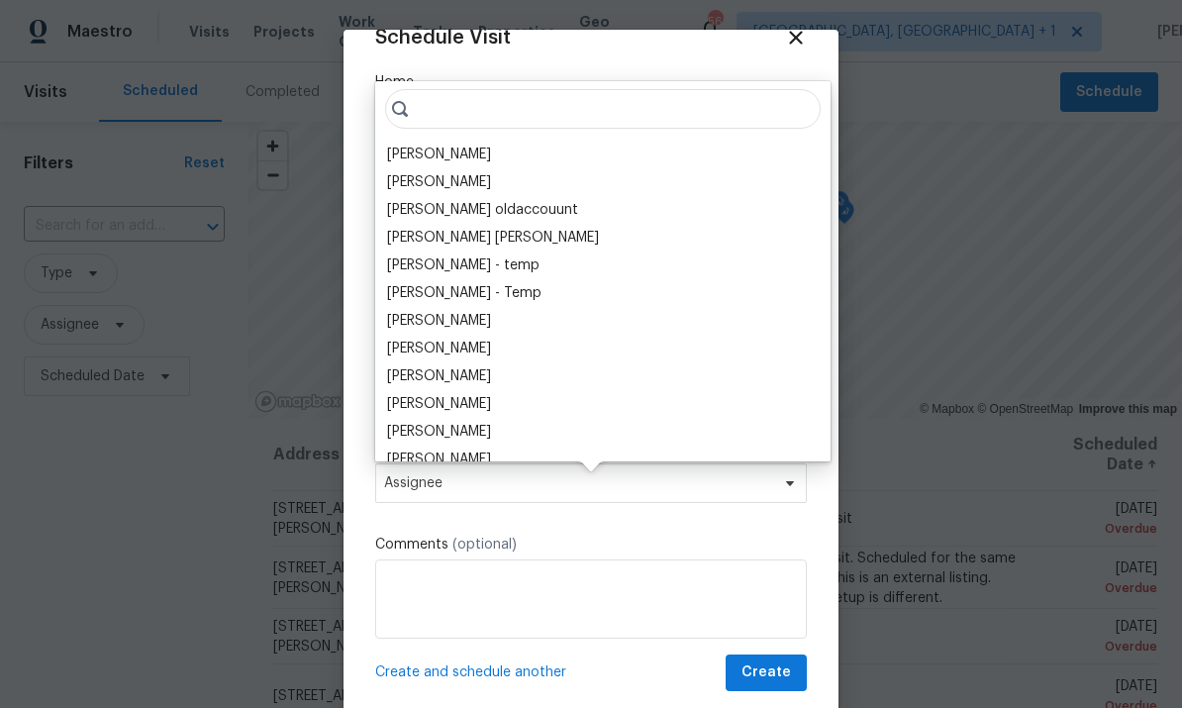
click at [455, 172] on div "[PERSON_NAME]" at bounding box center [439, 182] width 104 height 20
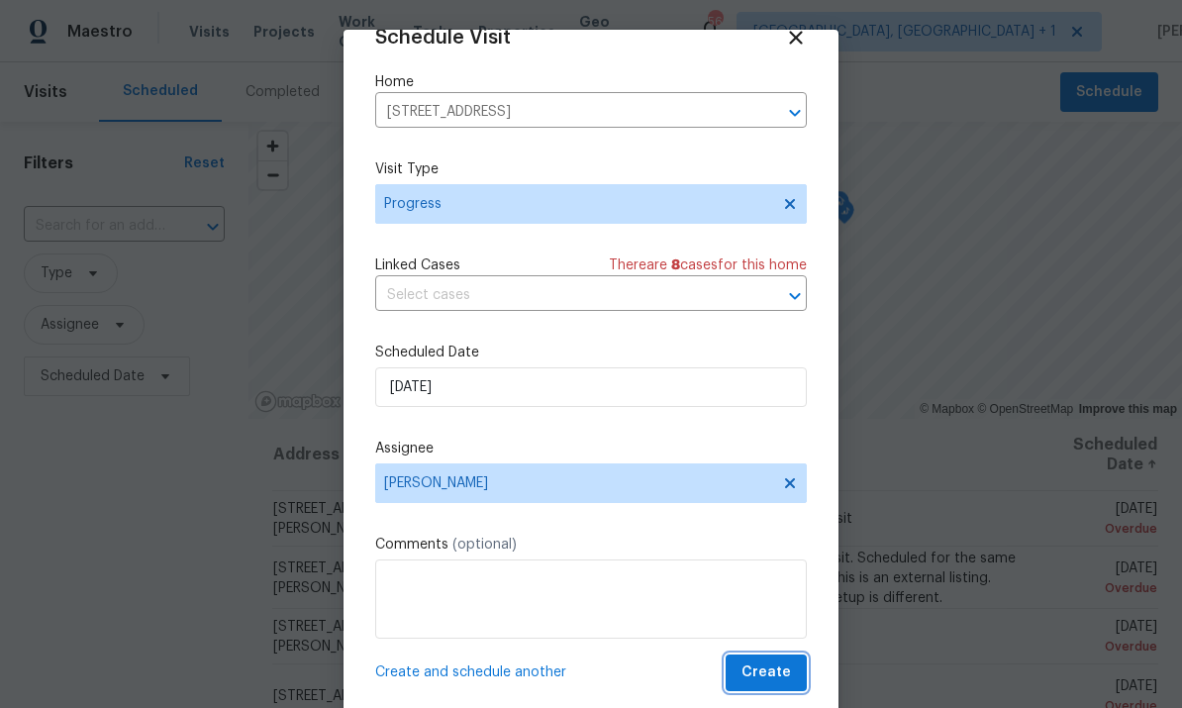
click at [774, 670] on span "Create" at bounding box center [765, 672] width 49 height 25
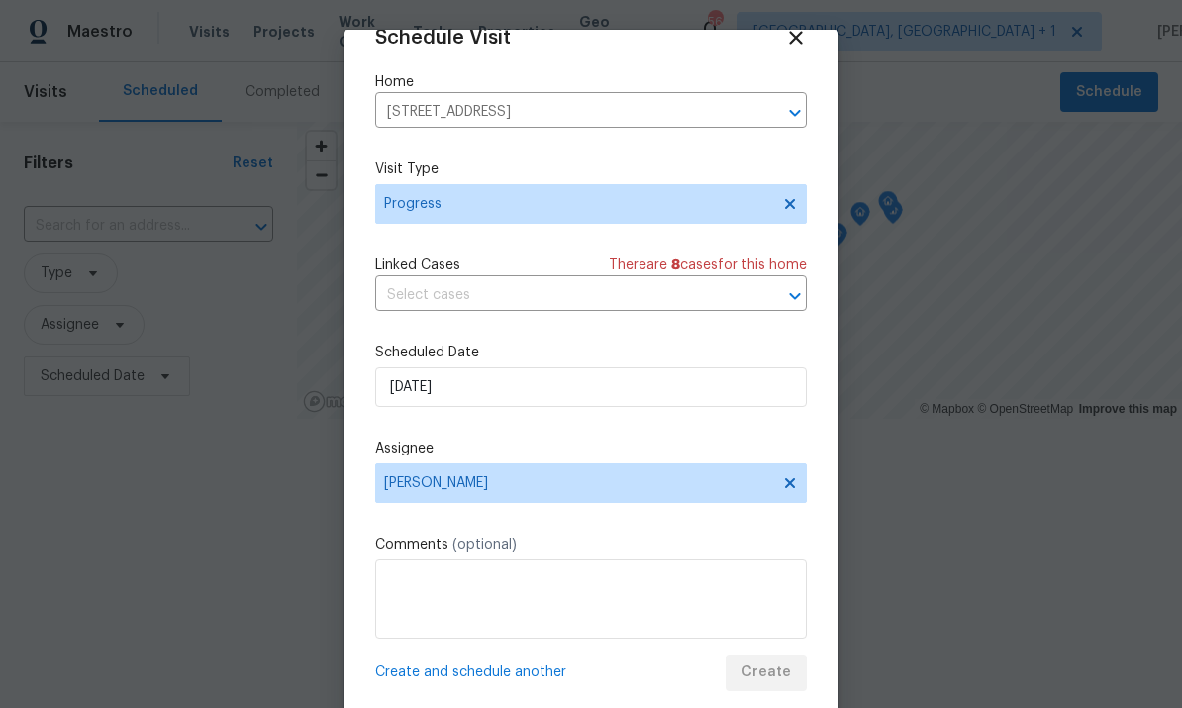
scroll to position [0, 0]
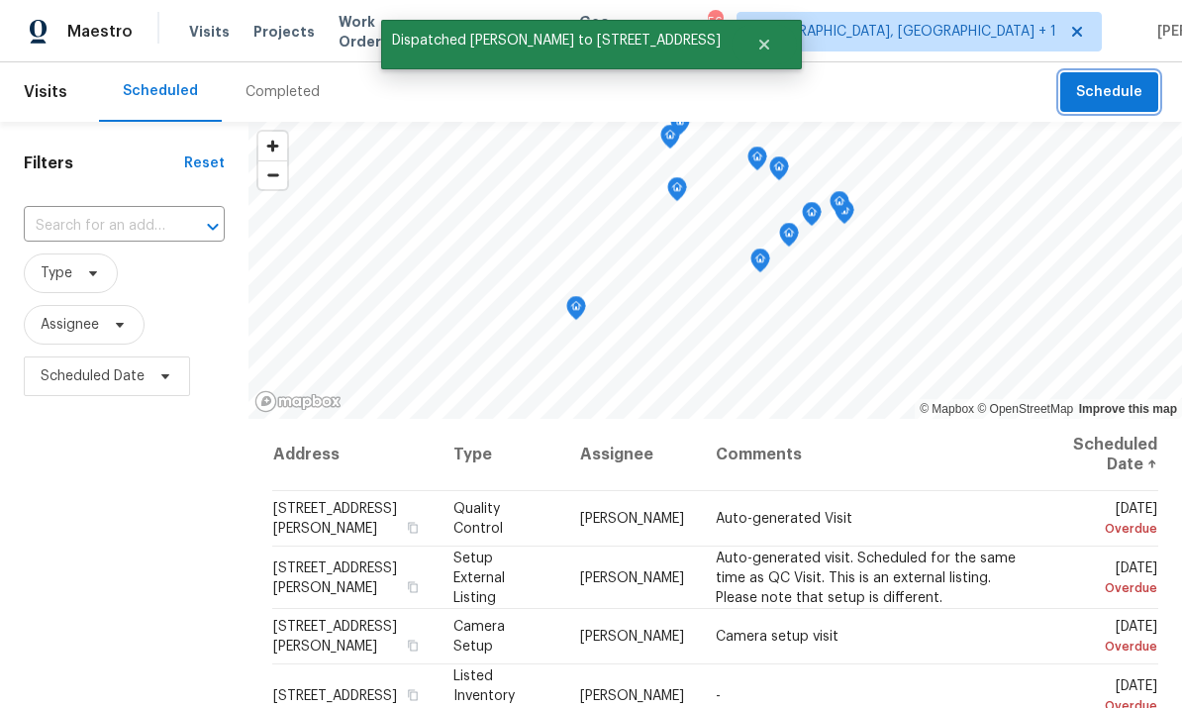
click at [1103, 83] on span "Schedule" at bounding box center [1109, 92] width 66 height 25
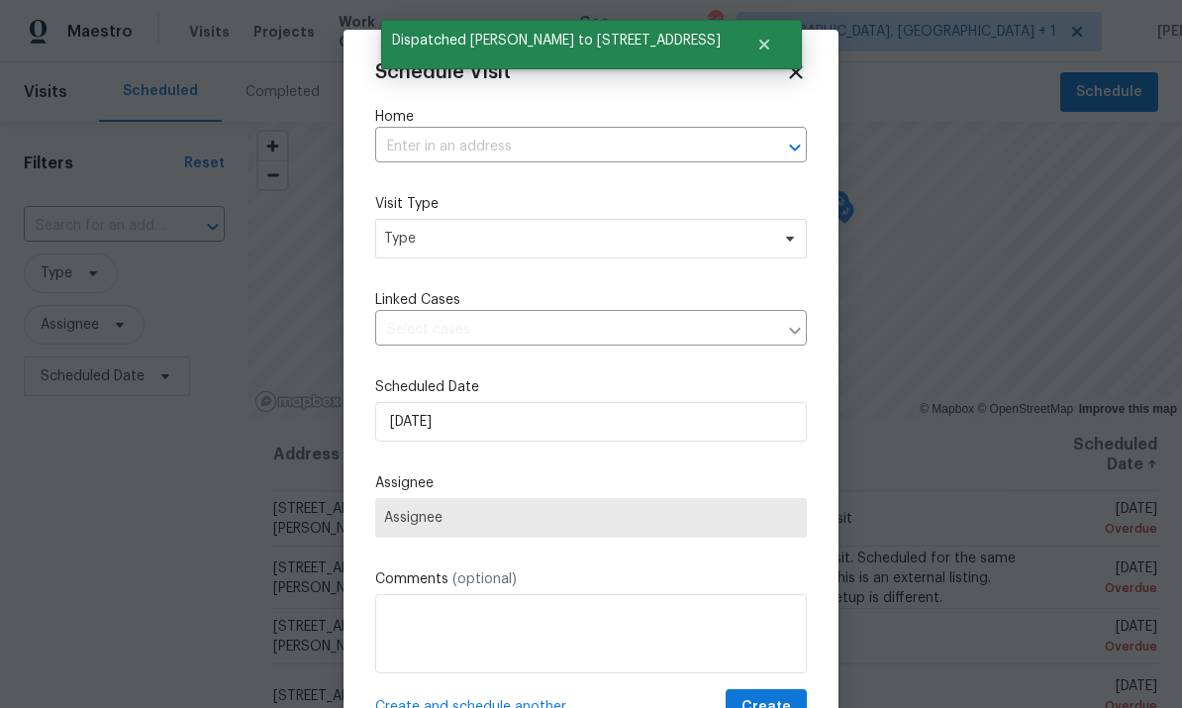
click at [419, 155] on input "text" at bounding box center [563, 147] width 376 height 31
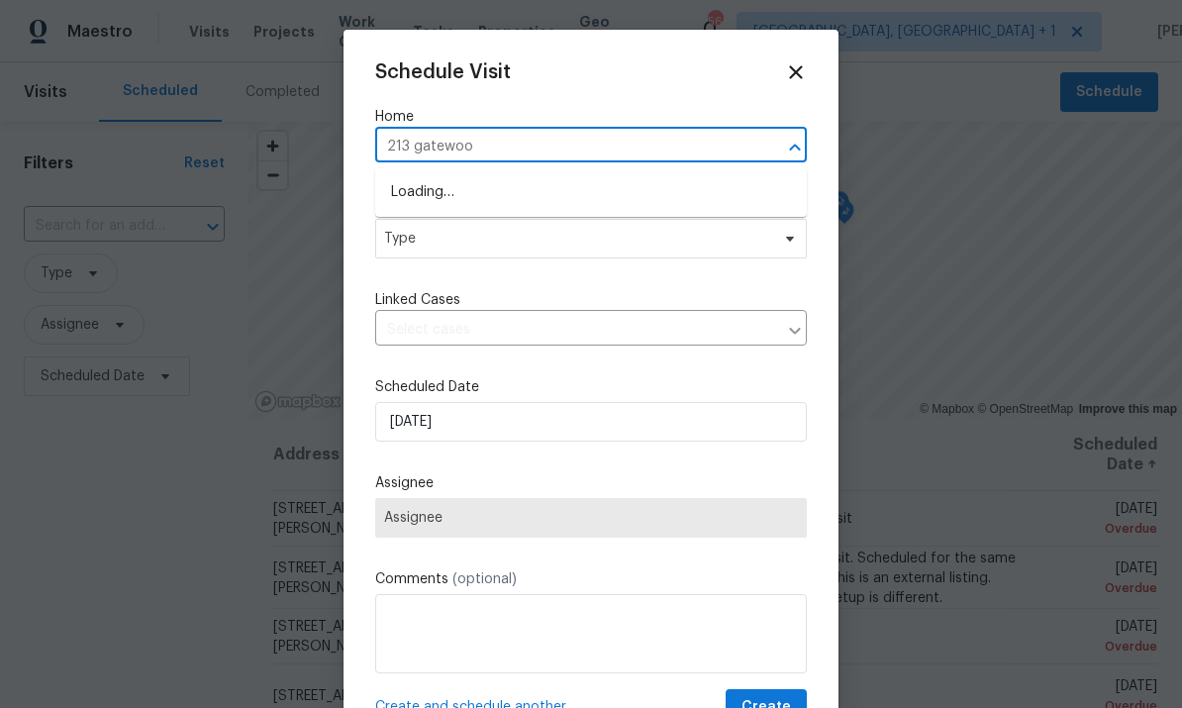
type input "213 gatewood"
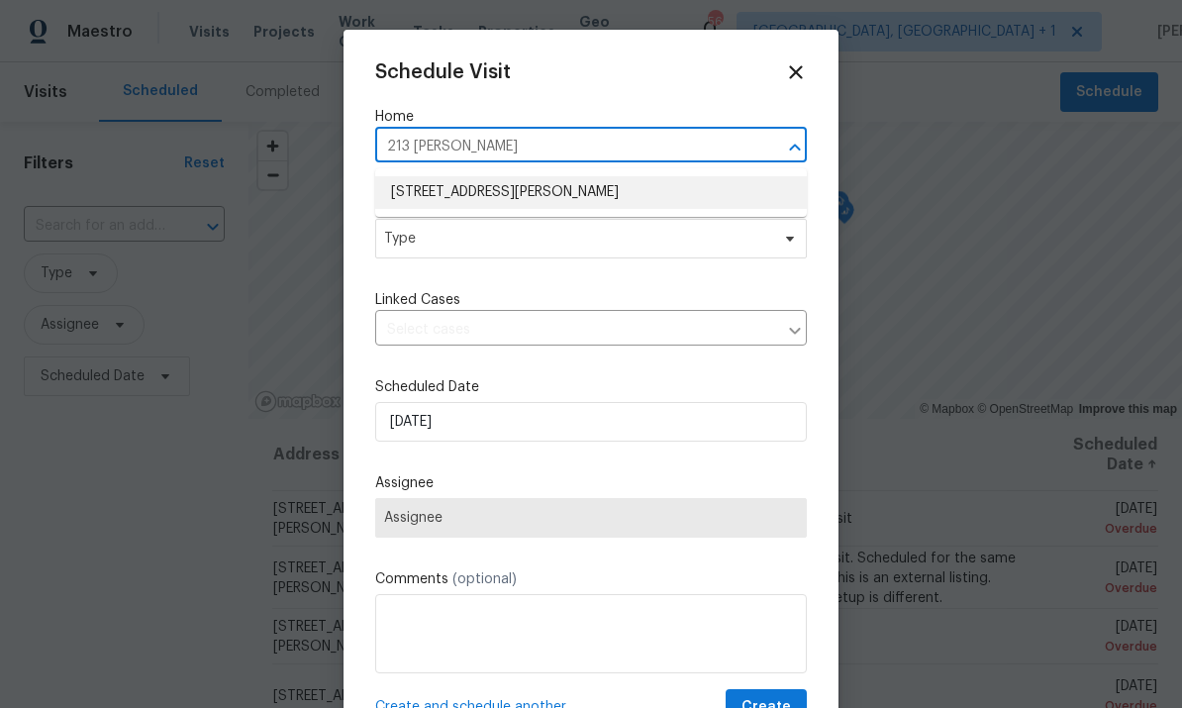
click at [524, 201] on li "213 Gatewood Dr, Garner, NC 27529" at bounding box center [591, 192] width 432 height 33
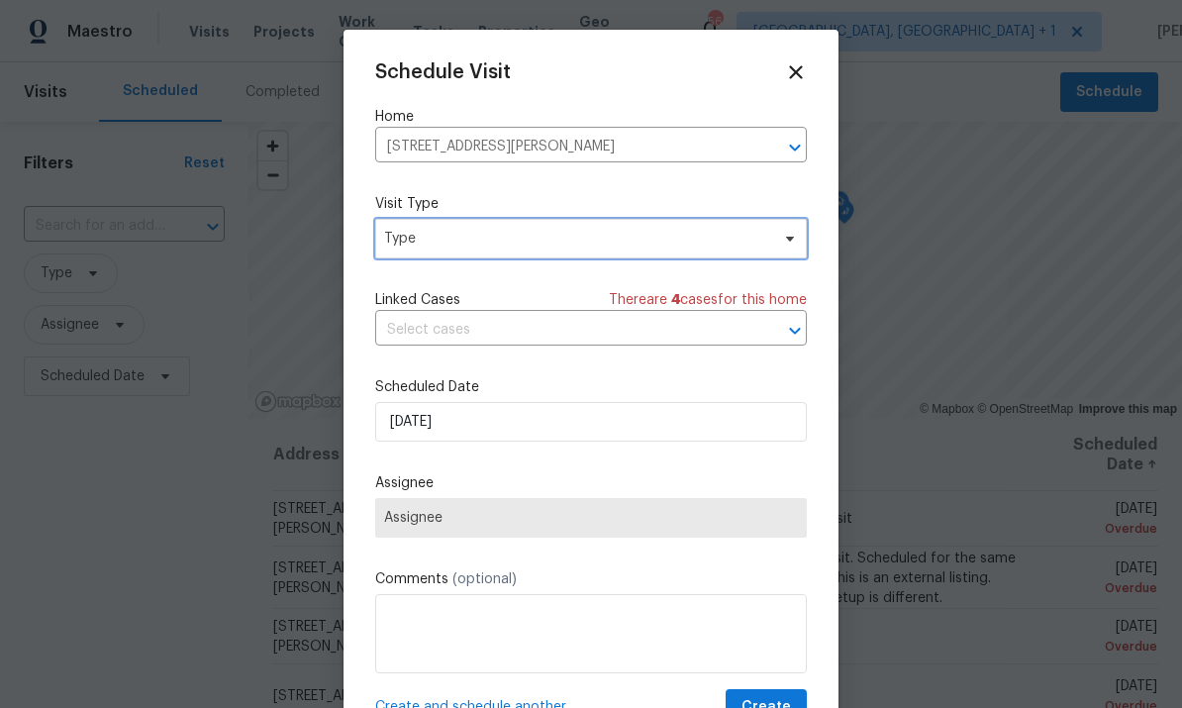
click at [792, 242] on icon at bounding box center [790, 239] width 16 height 16
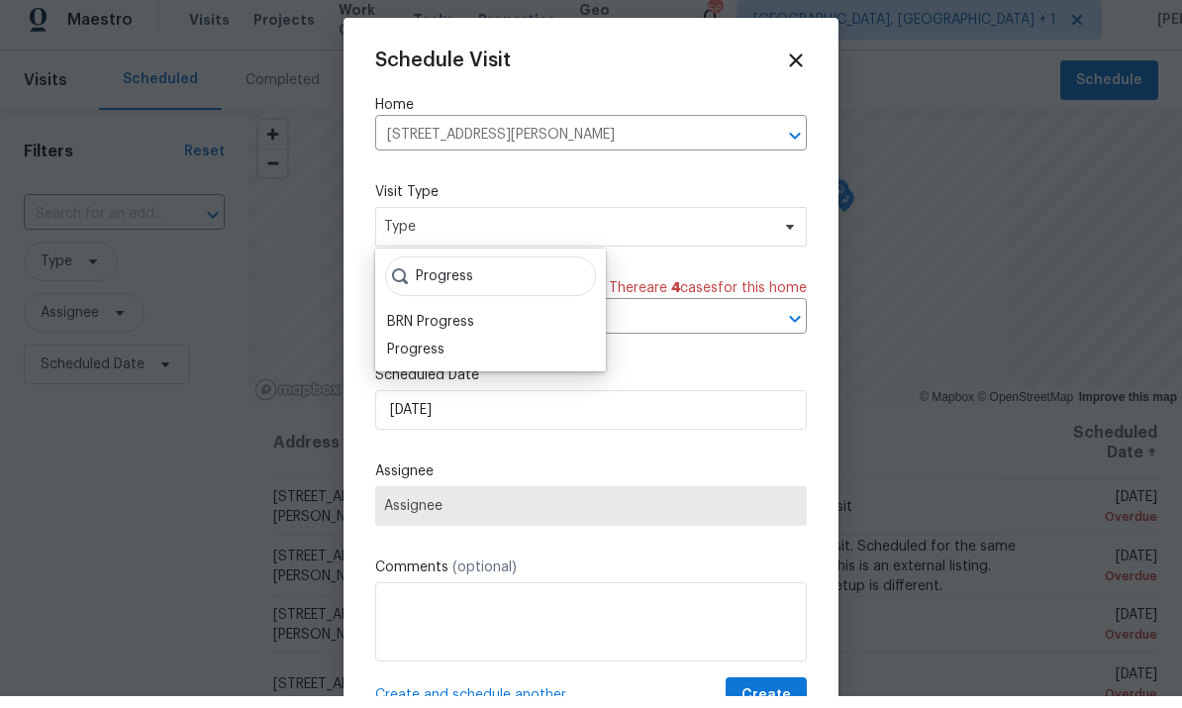
scroll to position [12, 0]
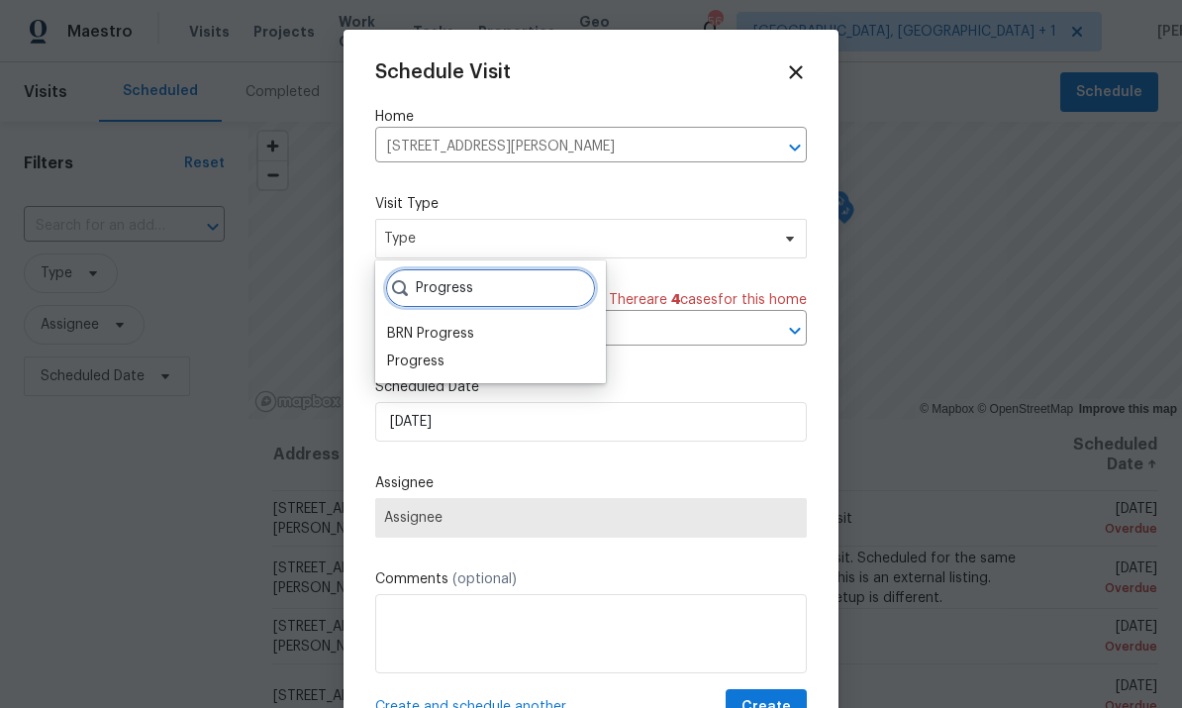
type input "Progress"
click at [434, 358] on div "Progress" at bounding box center [415, 361] width 57 height 20
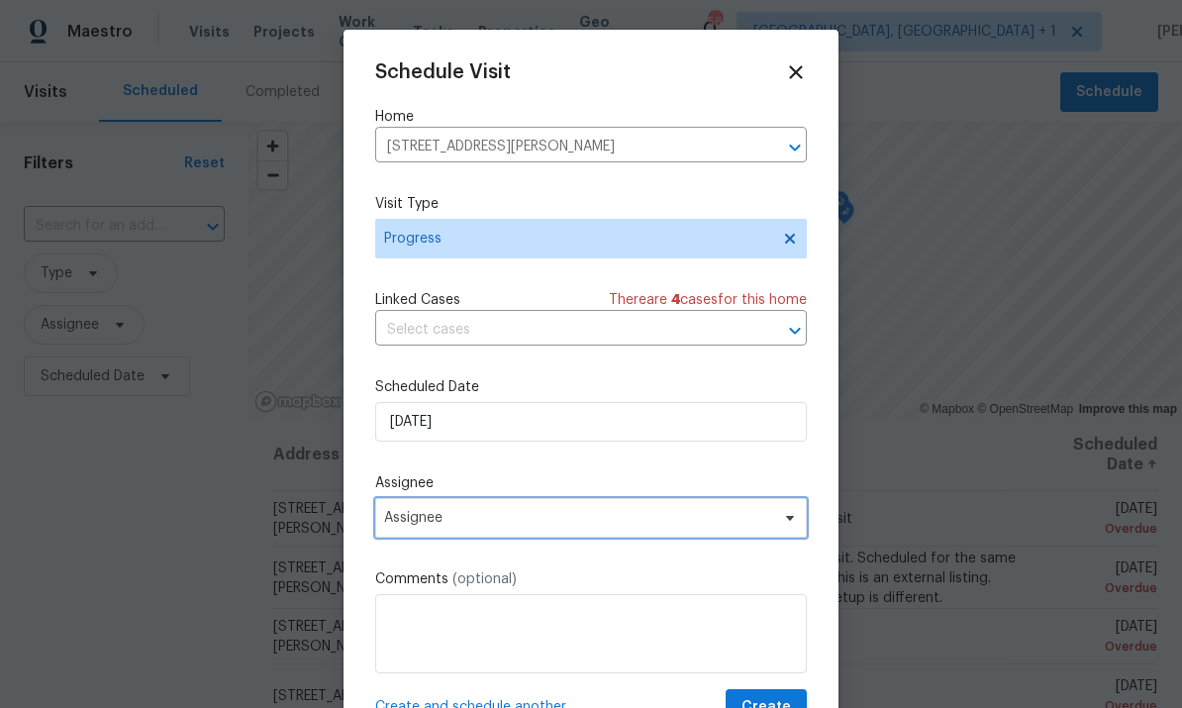
click at [772, 537] on span "Assignee" at bounding box center [591, 518] width 432 height 40
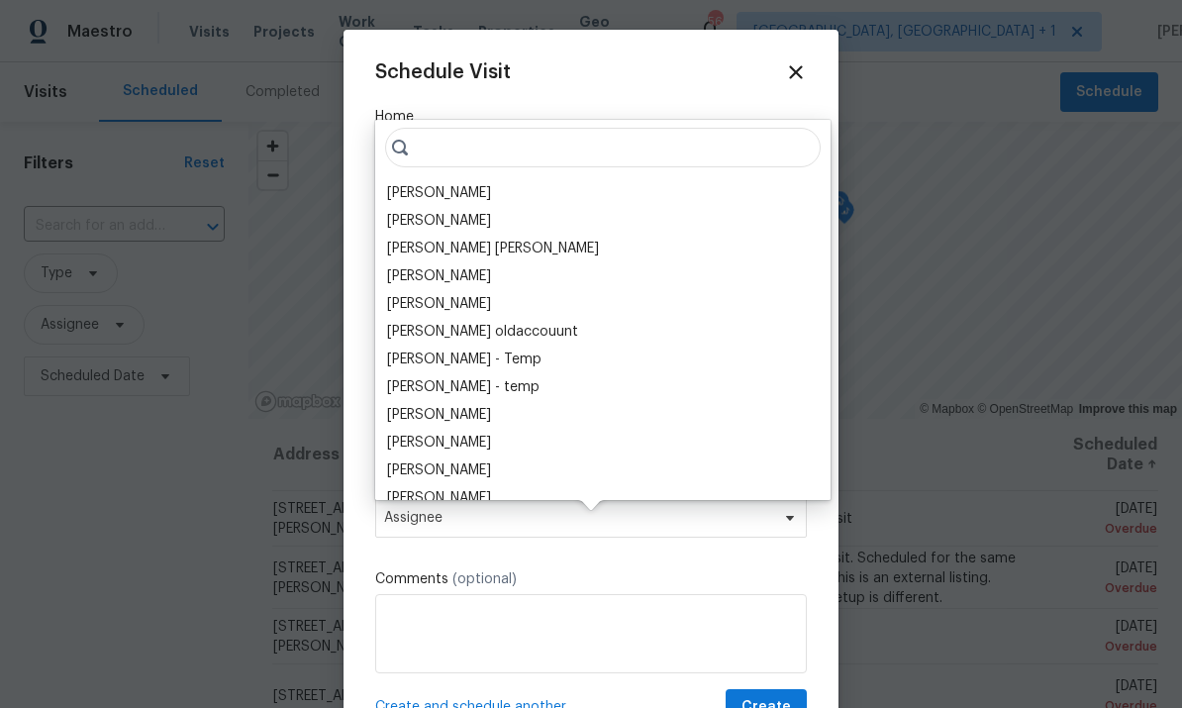
click at [439, 183] on div "[PERSON_NAME]" at bounding box center [439, 193] width 104 height 20
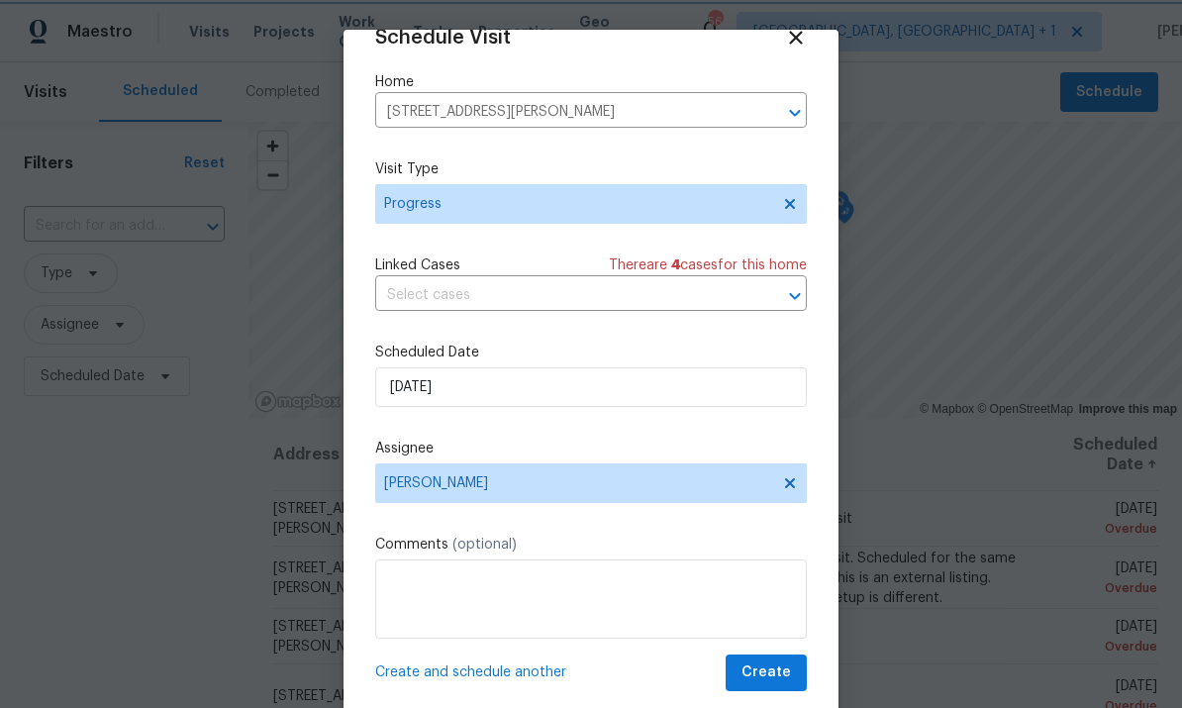
scroll to position [39, 0]
click at [776, 680] on span "Create" at bounding box center [765, 672] width 49 height 25
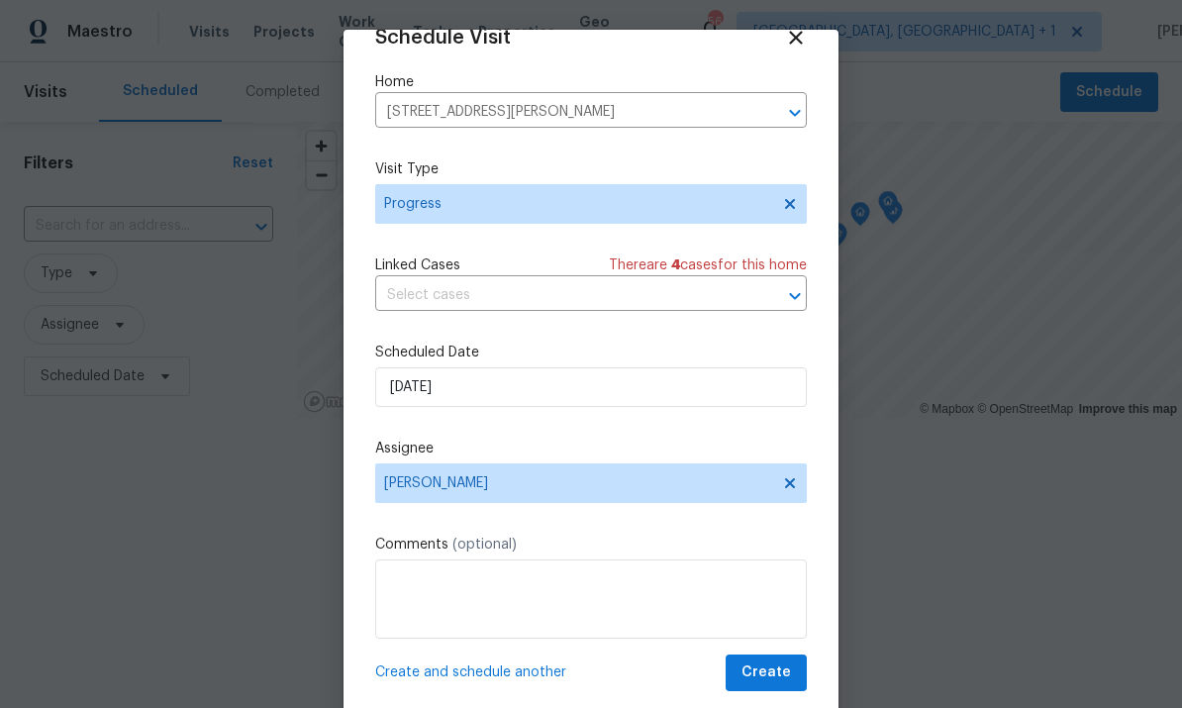
scroll to position [0, 0]
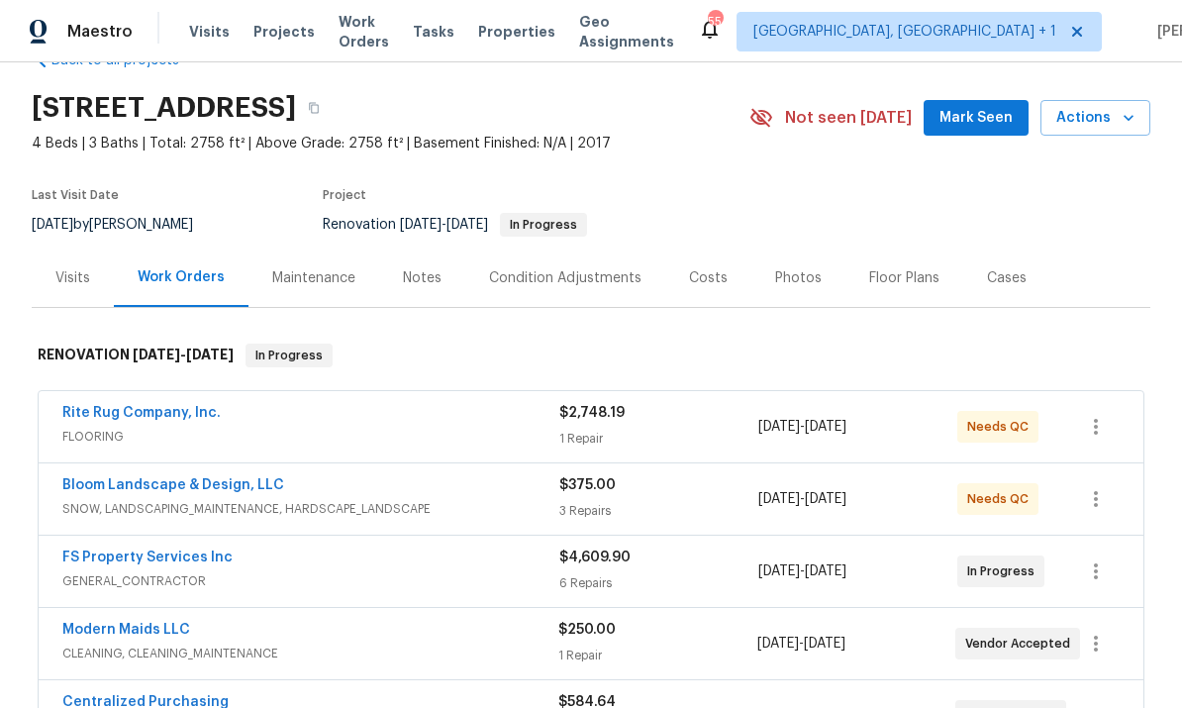
scroll to position [49, 0]
